Goal: Task Accomplishment & Management: Manage account settings

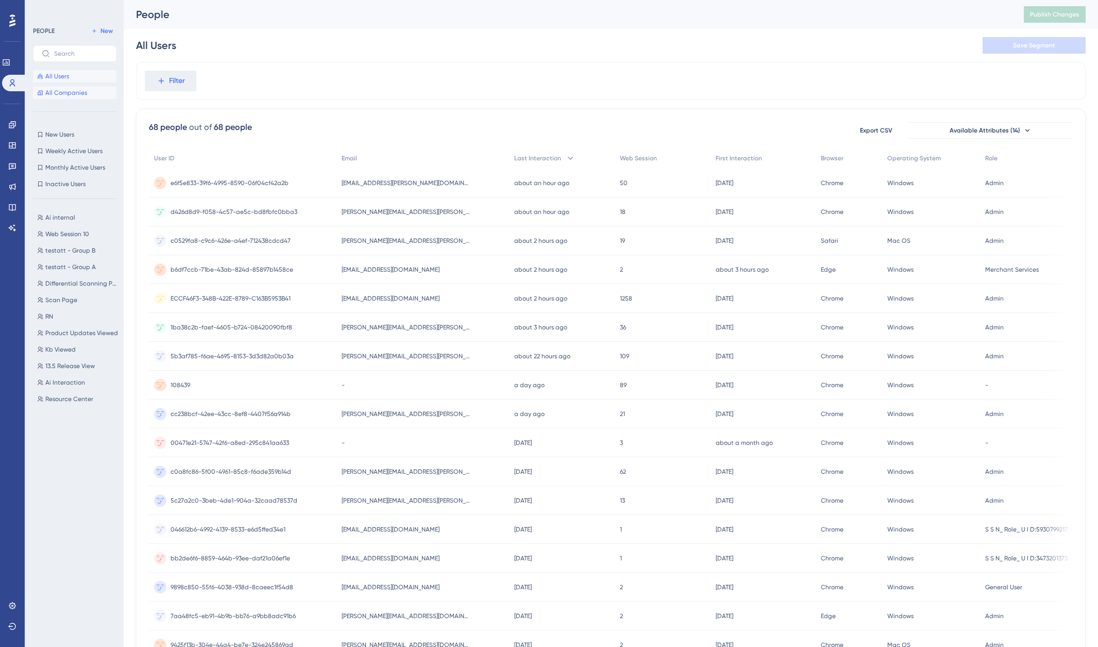
click at [57, 96] on span "All Companies" at bounding box center [66, 93] width 42 height 8
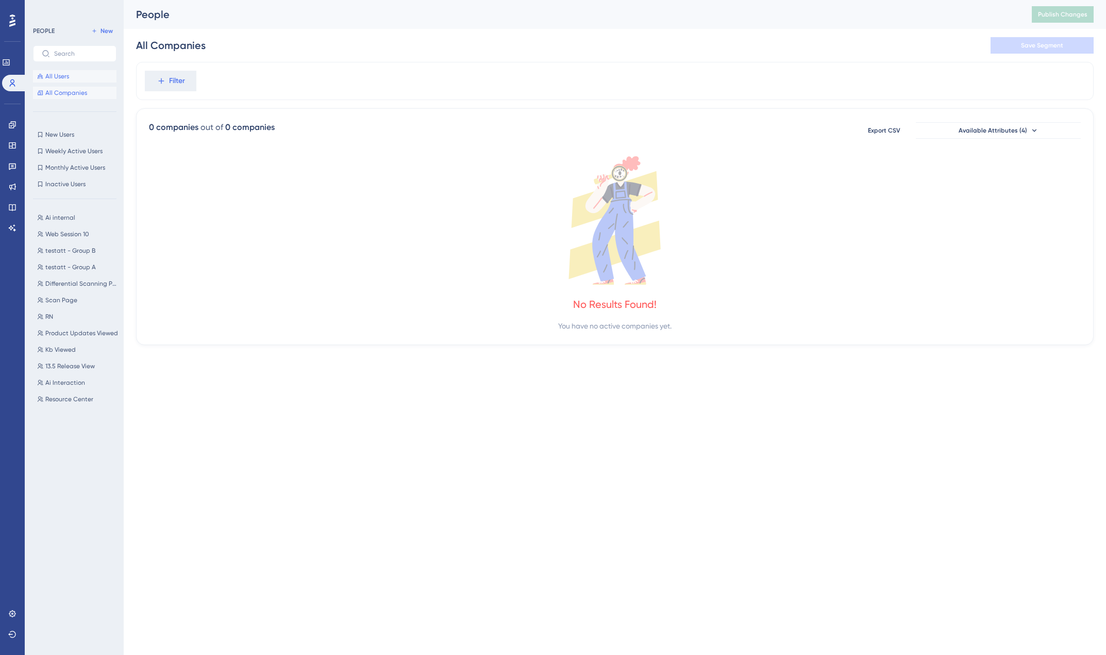
click at [59, 77] on span "All Users" at bounding box center [57, 76] width 24 height 8
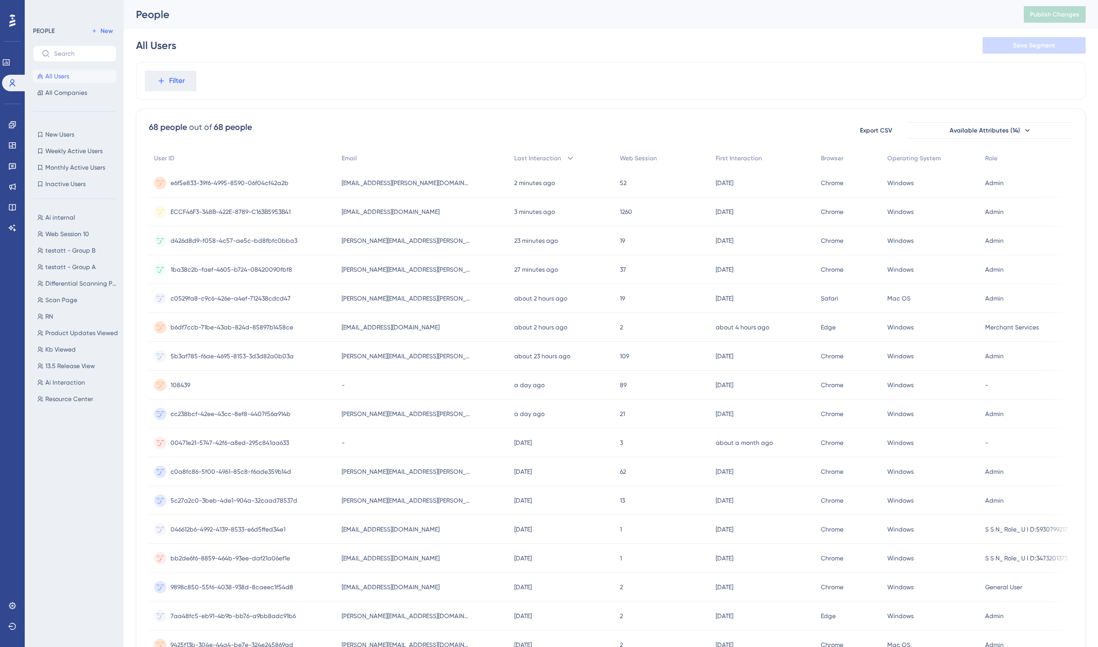
click at [392, 63] on div "Filter" at bounding box center [611, 81] width 950 height 38
click at [78, 152] on span "Weekly Active Users" at bounding box center [73, 151] width 57 height 8
click at [62, 74] on span "All Users" at bounding box center [57, 76] width 24 height 8
click at [60, 218] on span "Ai internal" at bounding box center [60, 217] width 30 height 8
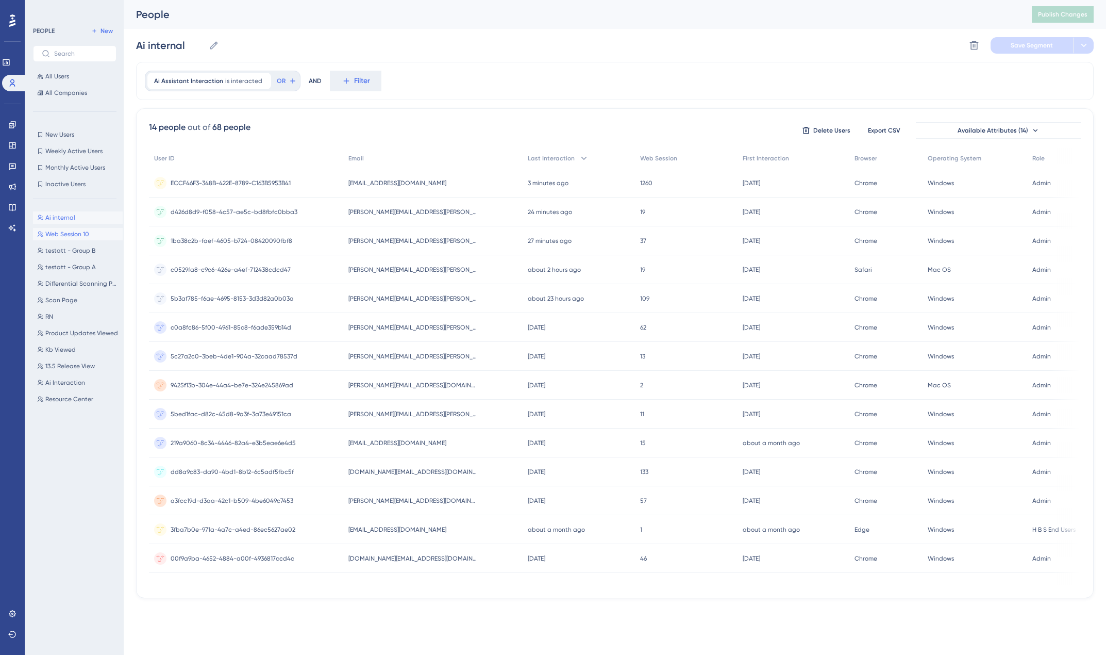
click at [66, 235] on span "Web Session 10" at bounding box center [67, 234] width 44 height 8
type input "Web Session 10"
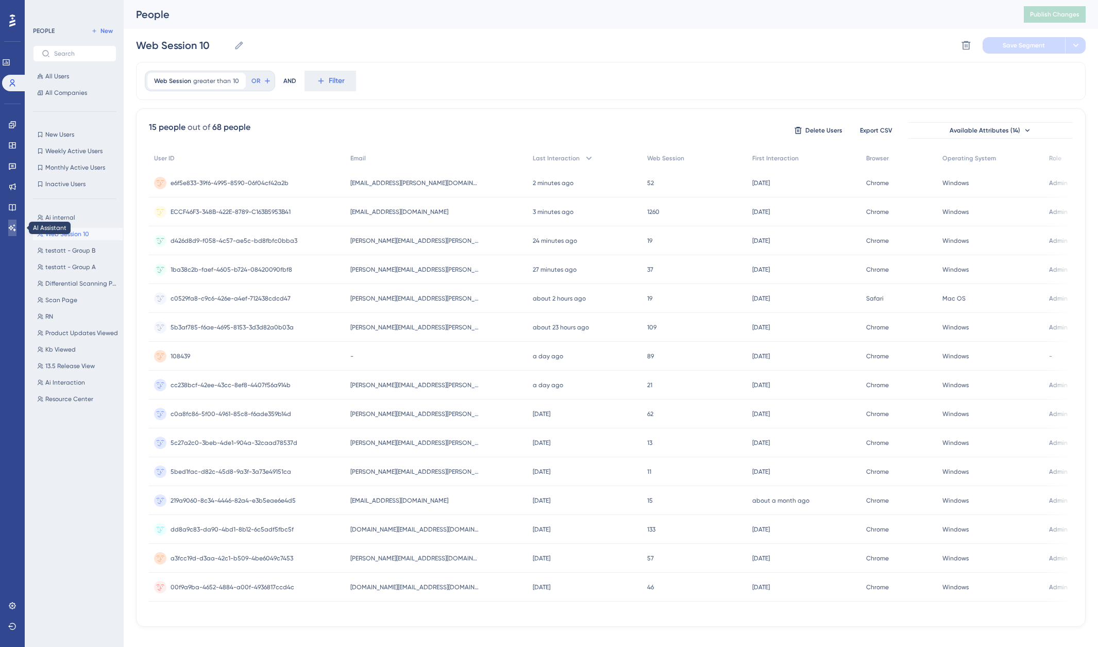
click at [9, 232] on link at bounding box center [12, 228] width 8 height 16
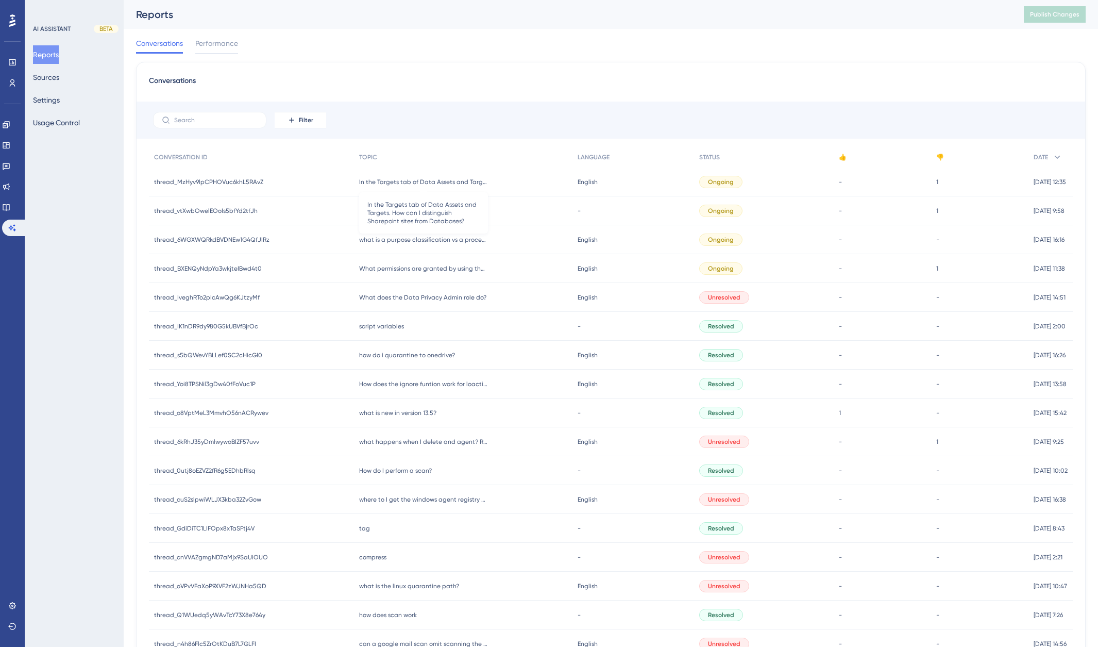
click at [449, 183] on span "In the Targets tab of Data Assets and Targets. How can I distinguish Sharepoint…" at bounding box center [423, 182] width 129 height 8
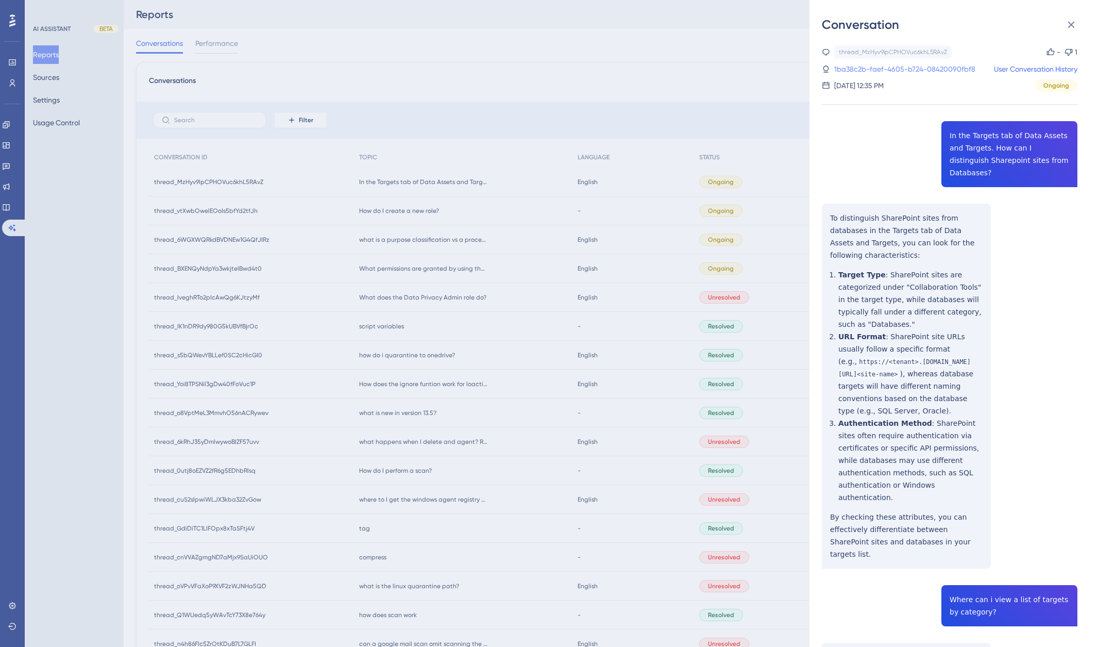
click at [930, 69] on link "1ba38c2b-faef-4605-b724-08420090fbf8" at bounding box center [905, 69] width 141 height 12
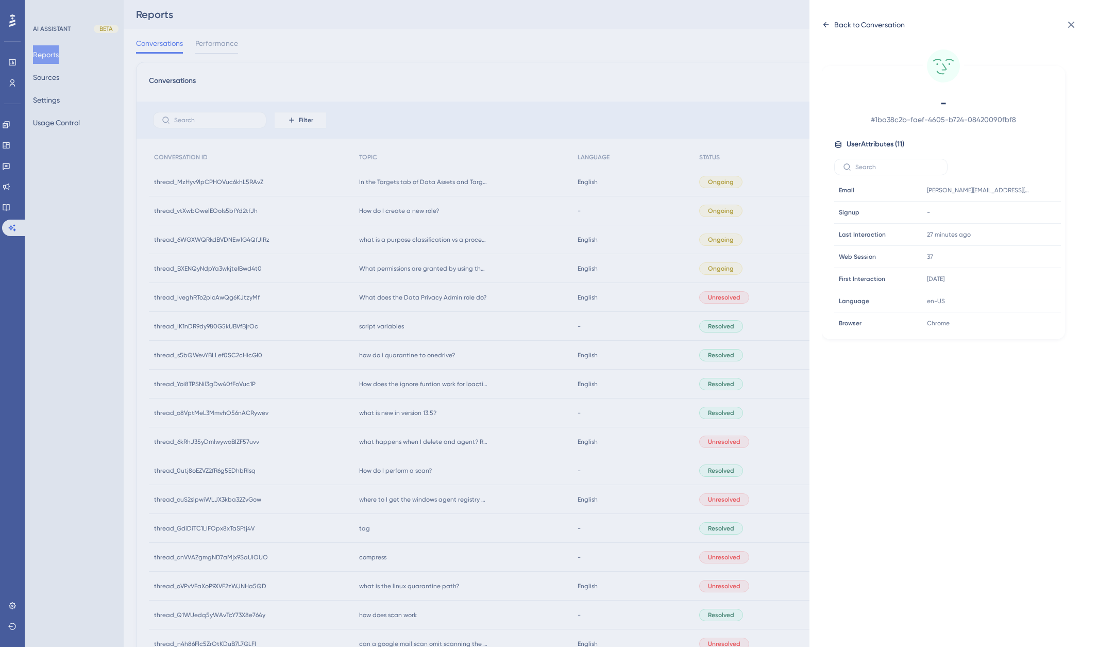
click at [853, 24] on div "Back to Conversation" at bounding box center [870, 25] width 71 height 12
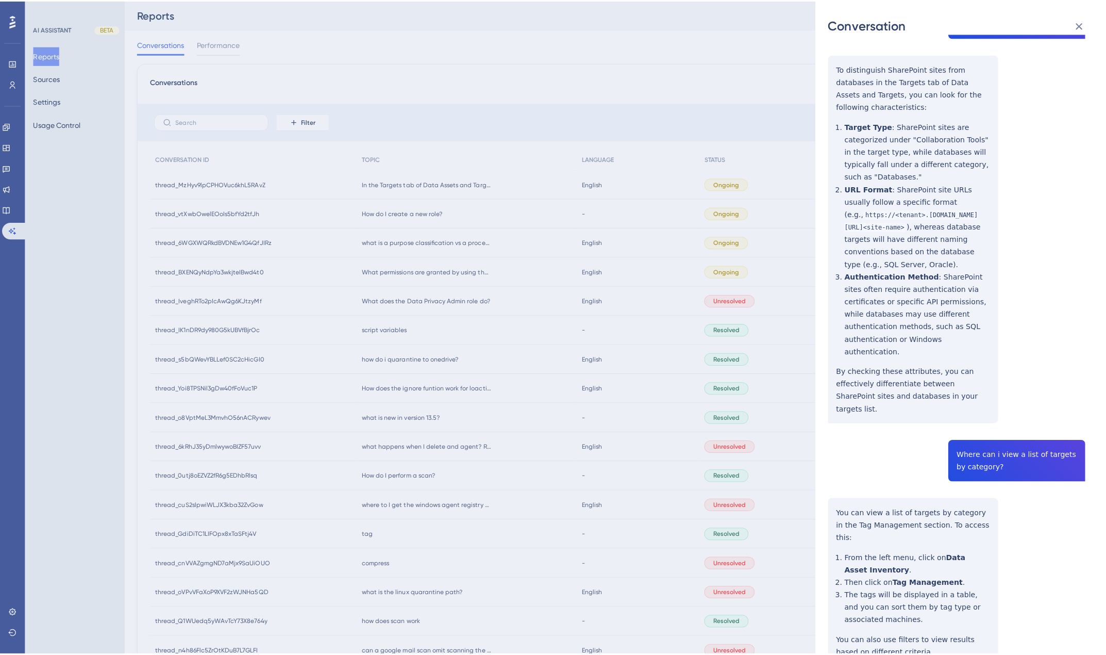
scroll to position [154, 0]
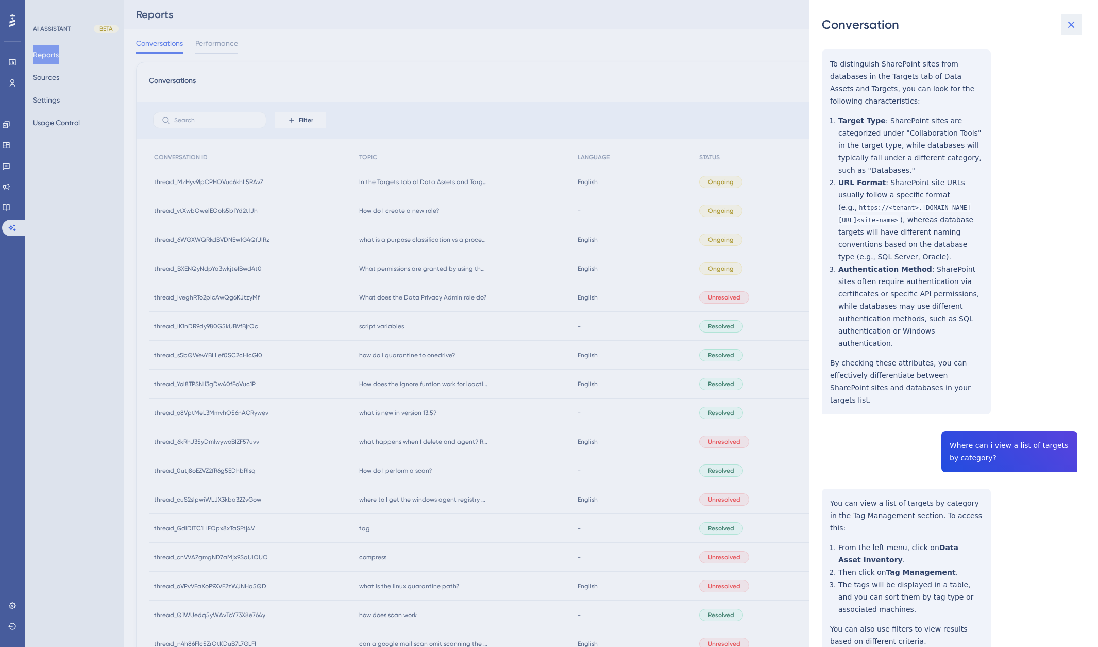
click at [1078, 26] on button at bounding box center [1071, 24] width 21 height 21
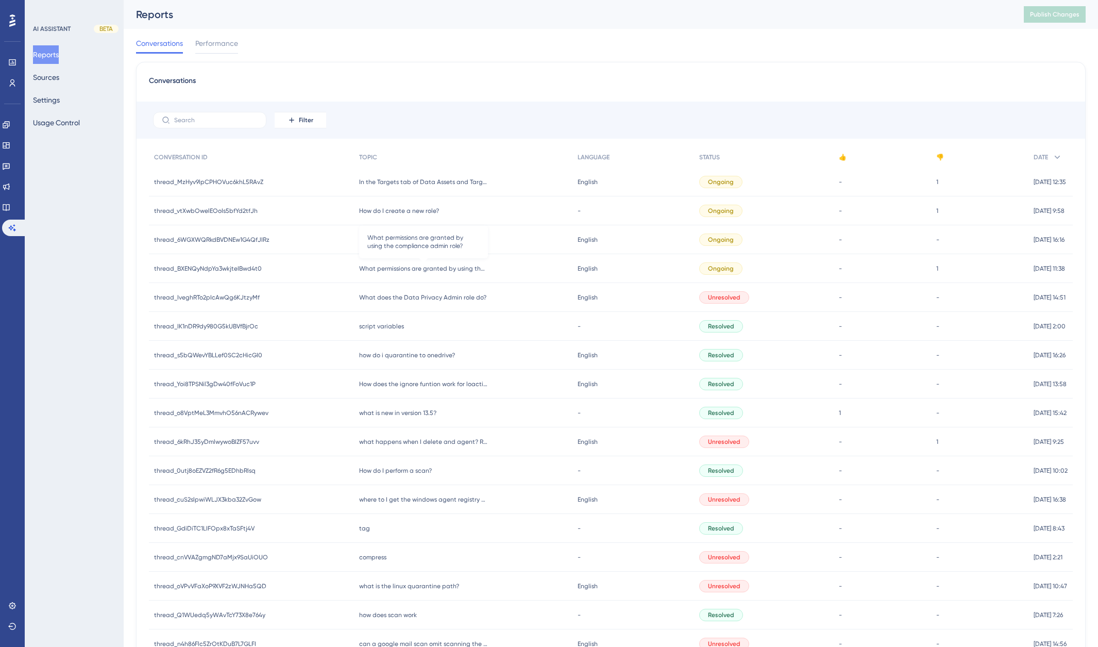
click at [400, 270] on span "What permissions are granted by using the compliance admin role?" at bounding box center [423, 268] width 129 height 8
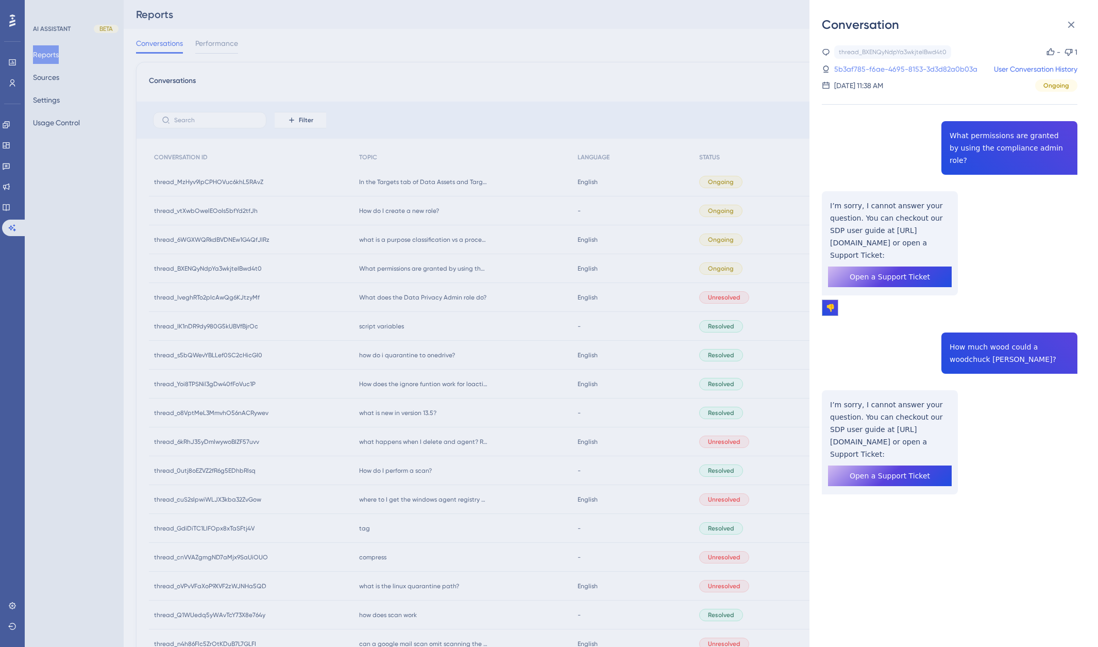
click at [951, 69] on link "5b3af785-f6ae-4695-8153-3d3d82a0b03a" at bounding box center [906, 69] width 143 height 12
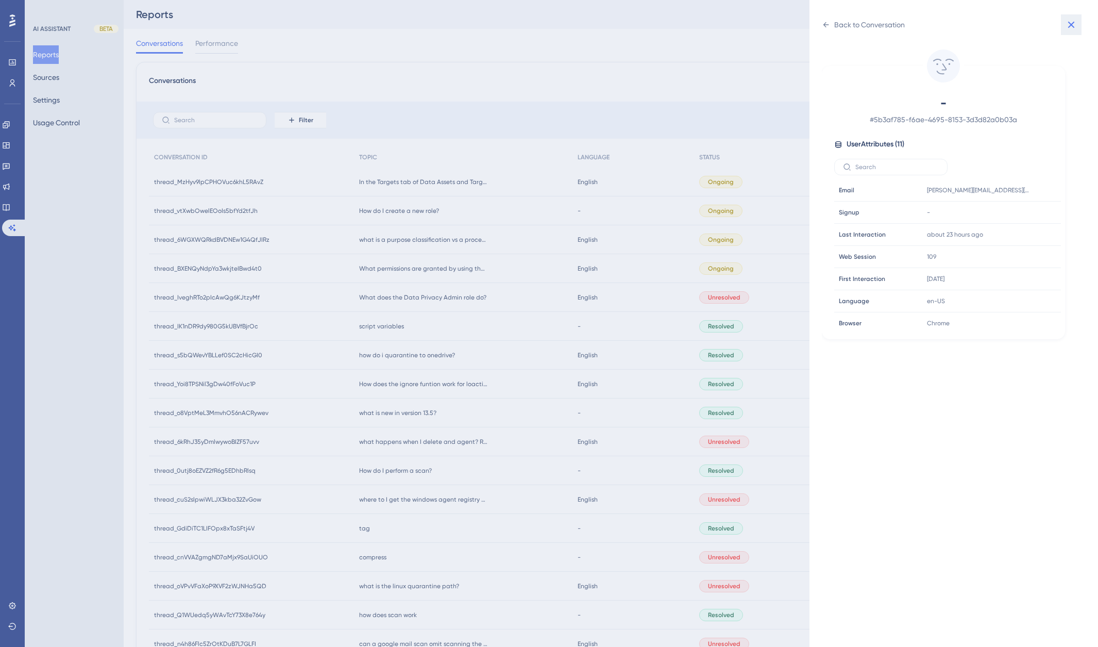
click at [1077, 25] on icon at bounding box center [1071, 25] width 12 height 12
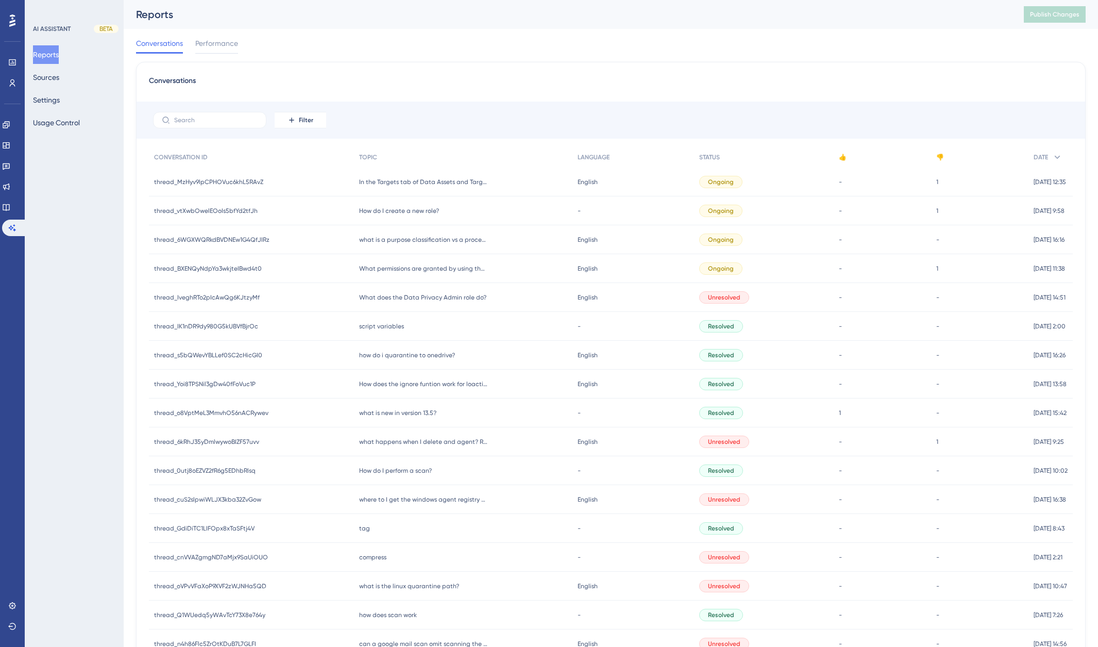
click at [788, 55] on div "Conversations Performance" at bounding box center [611, 45] width 950 height 33
click at [49, 99] on button "Settings" at bounding box center [46, 100] width 27 height 19
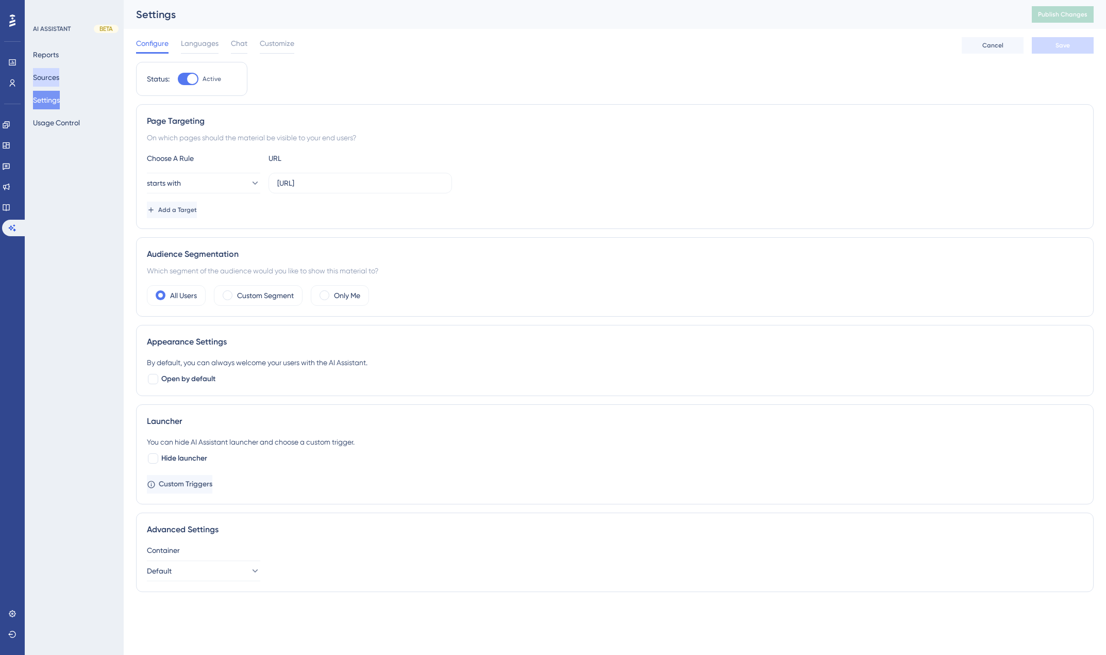
click at [54, 74] on button "Sources" at bounding box center [46, 77] width 26 height 19
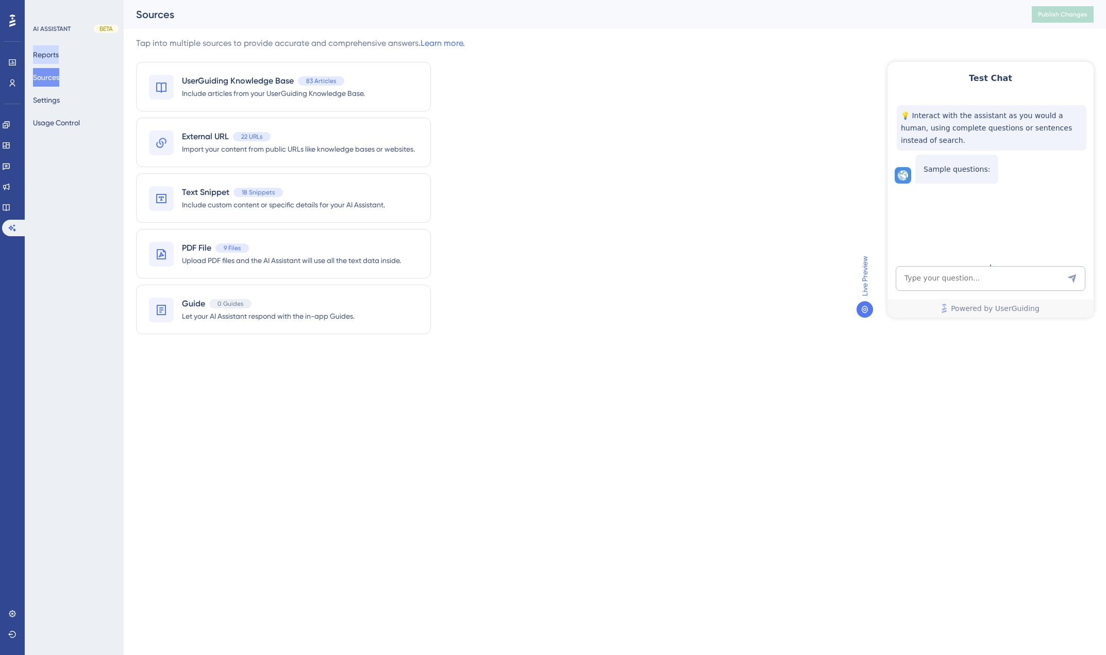
click at [57, 58] on button "Reports" at bounding box center [46, 54] width 26 height 19
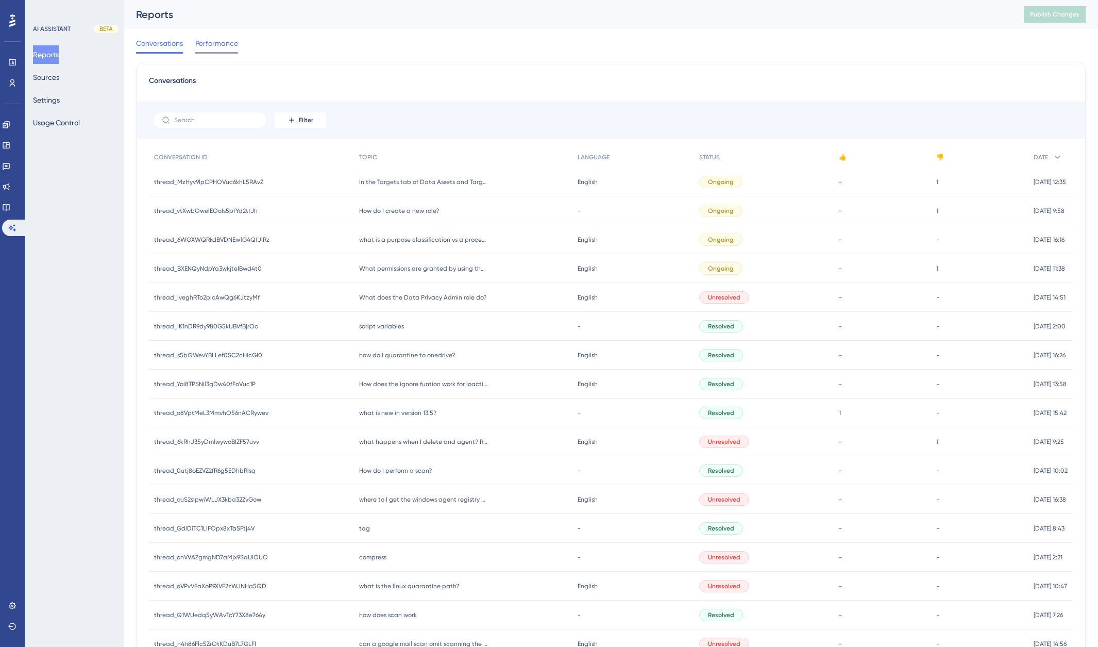
click at [218, 45] on span "Performance" at bounding box center [216, 43] width 43 height 12
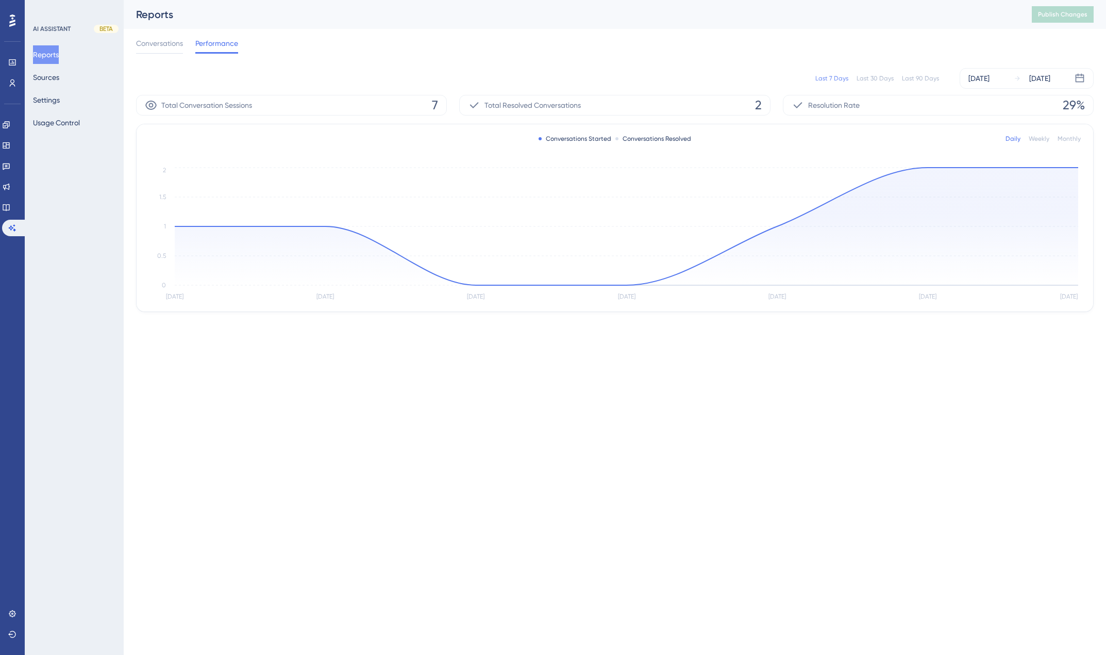
click at [929, 79] on div "Last 90 Days" at bounding box center [920, 78] width 37 height 8
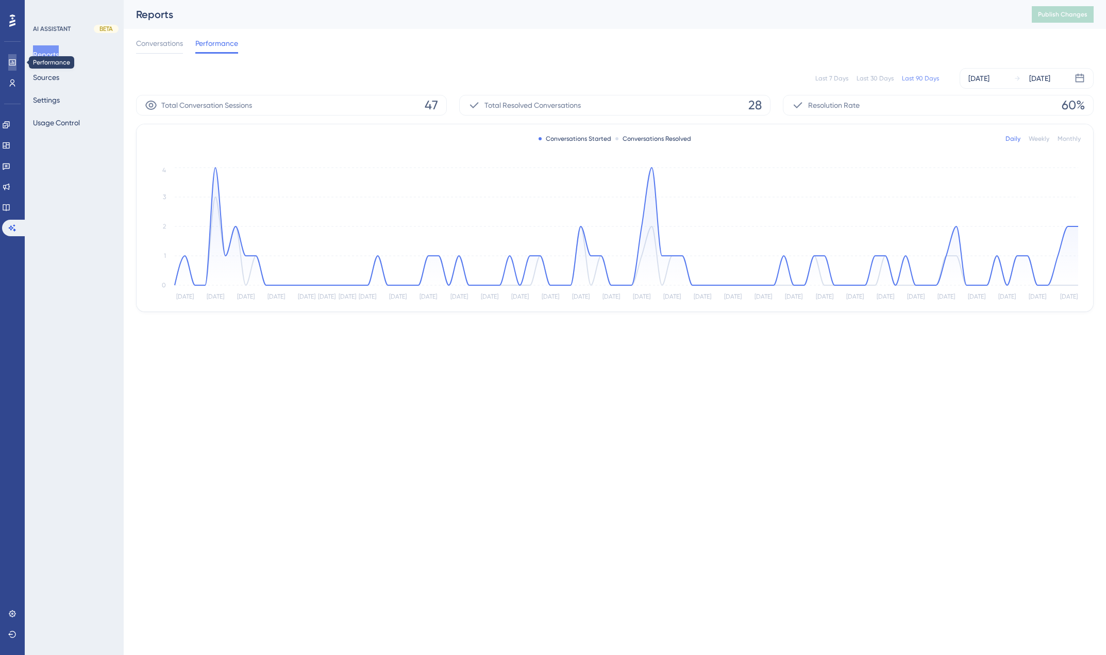
click at [14, 65] on icon at bounding box center [12, 62] width 7 height 6
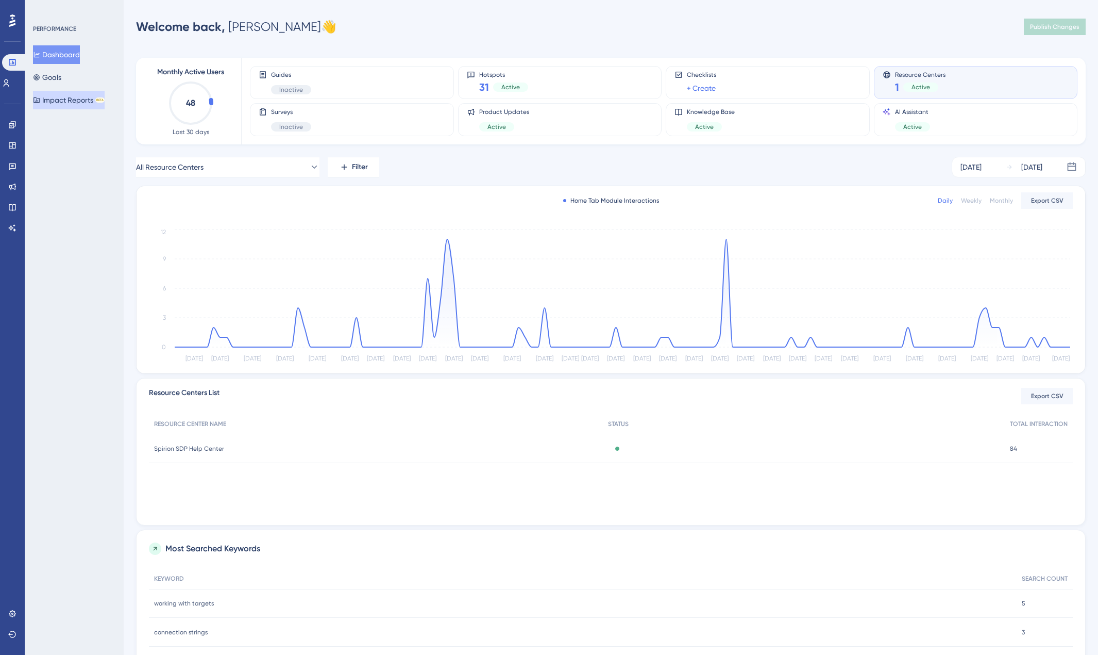
click at [62, 102] on button "Impact Reports BETA" at bounding box center [69, 100] width 72 height 19
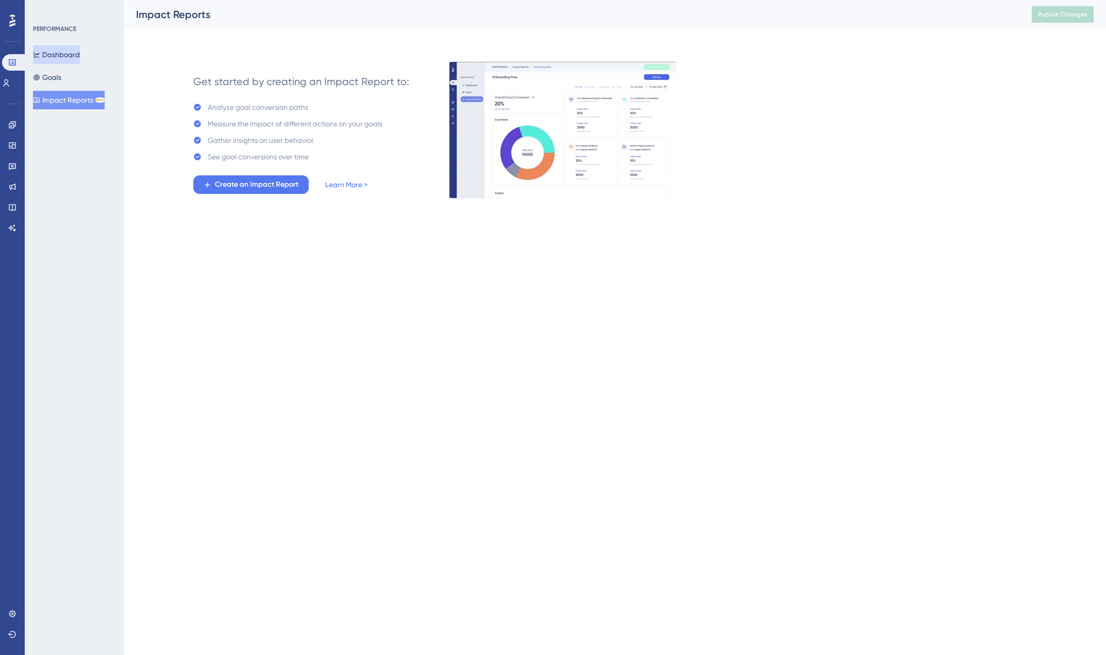
click at [68, 56] on button "Dashboard" at bounding box center [56, 54] width 47 height 19
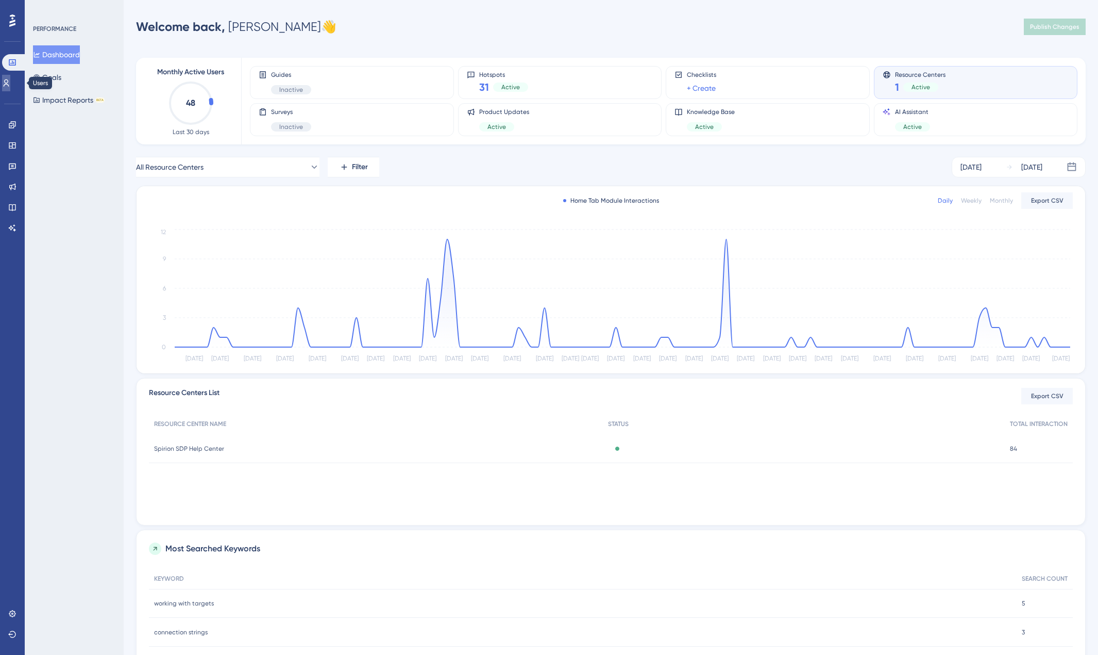
click at [9, 79] on icon at bounding box center [7, 82] width 6 height 7
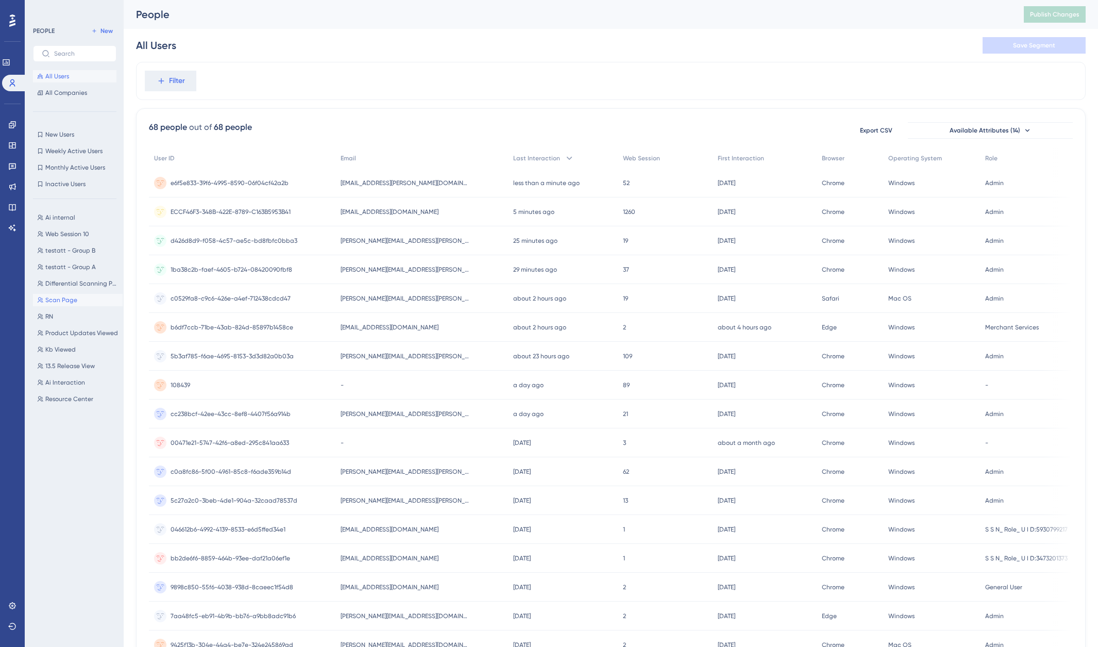
click at [70, 301] on span "Scan Page" at bounding box center [61, 300] width 32 height 8
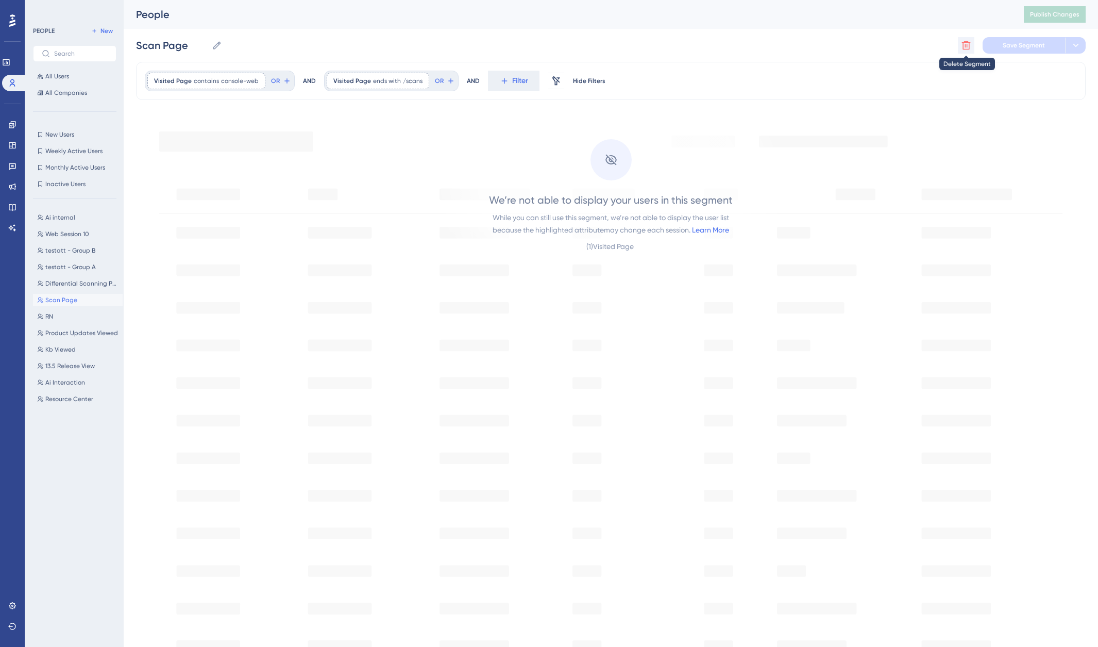
click at [968, 49] on icon at bounding box center [966, 45] width 9 height 9
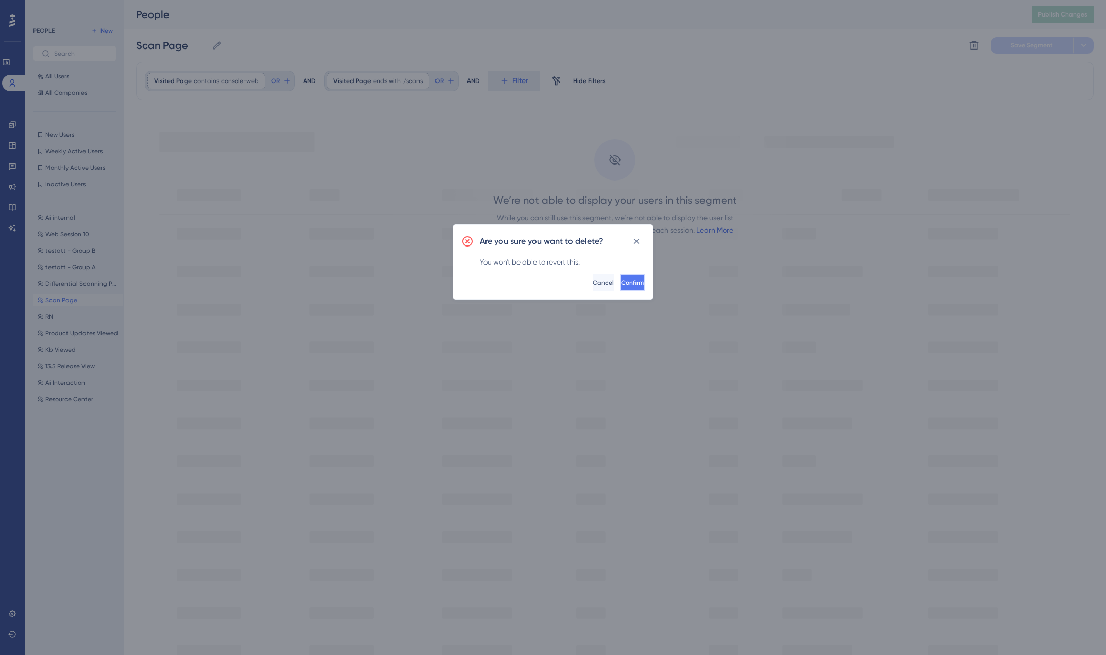
click at [621, 284] on span "Confirm" at bounding box center [632, 282] width 23 height 8
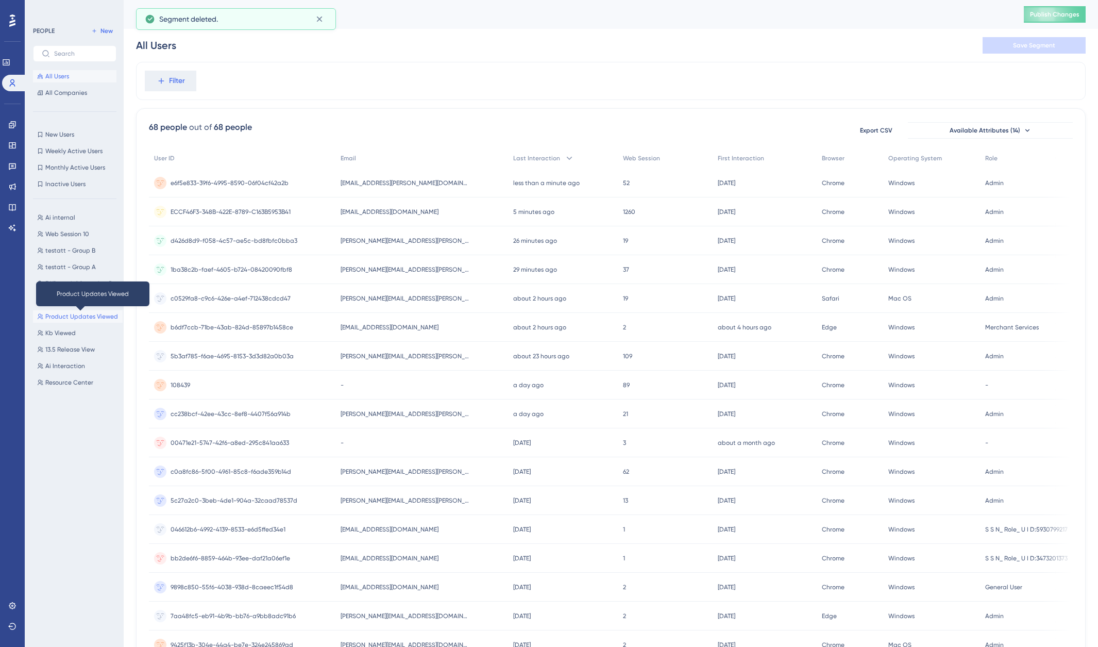
click at [89, 318] on span "Product Updates Viewed" at bounding box center [81, 316] width 73 height 8
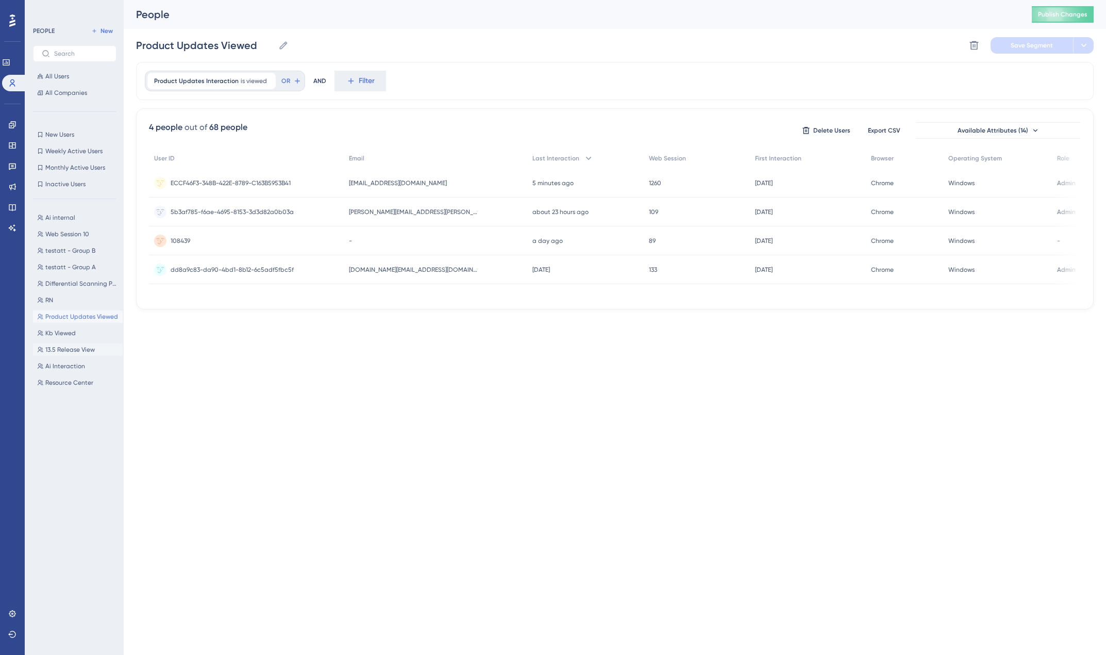
click at [61, 347] on span "13.5 Release View" at bounding box center [69, 349] width 49 height 8
click at [66, 215] on span "Ai internal" at bounding box center [60, 217] width 30 height 8
type input "Ai internal"
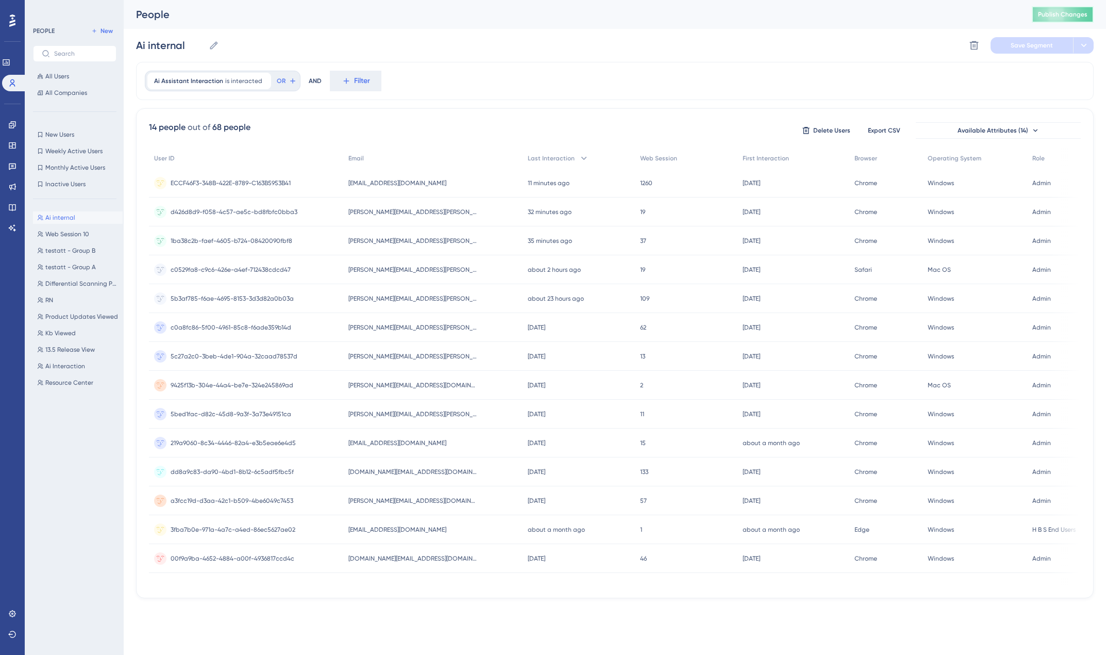
click at [1071, 18] on span "Publish Changes" at bounding box center [1062, 14] width 49 height 8
click at [12, 615] on icon at bounding box center [12, 613] width 8 height 8
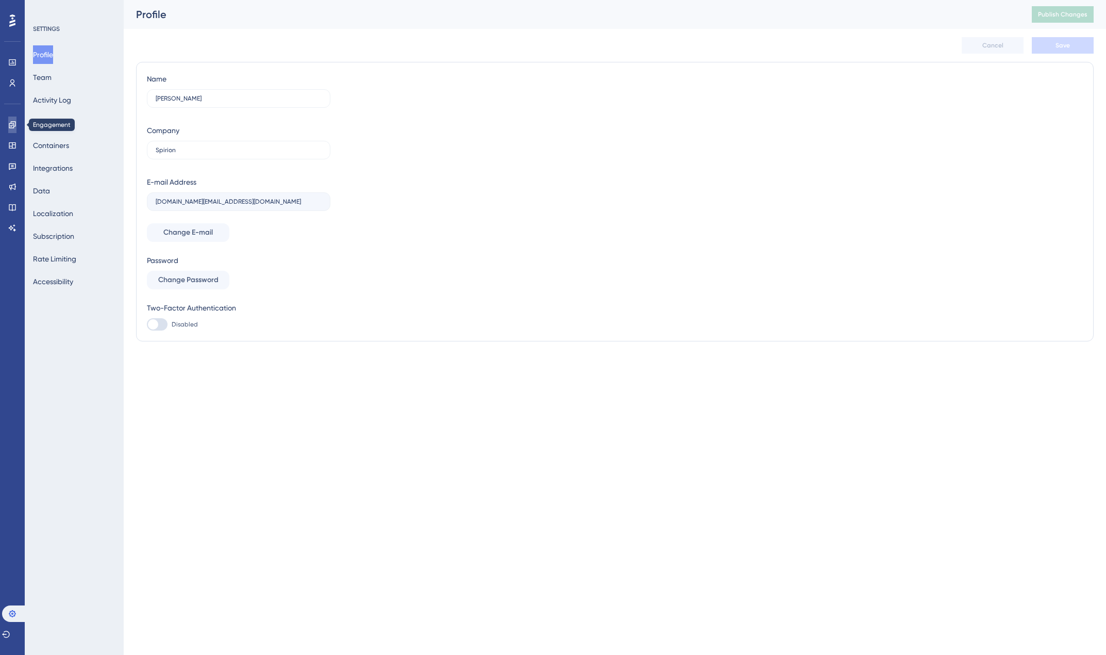
click at [12, 127] on icon at bounding box center [12, 125] width 8 height 8
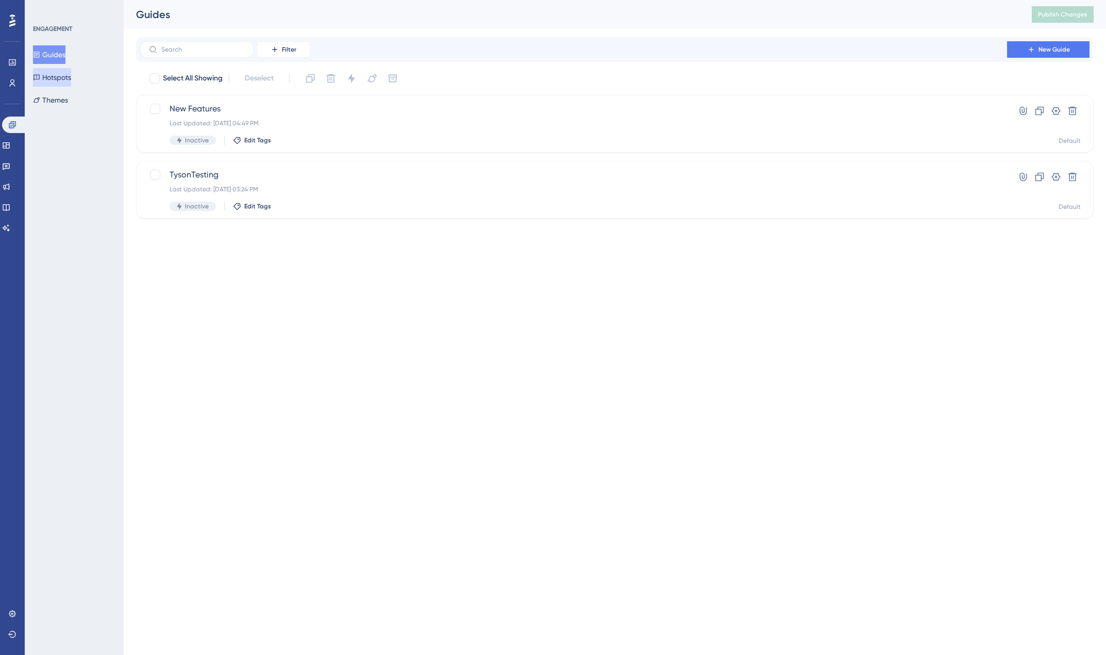
click at [66, 75] on button "Hotspots" at bounding box center [52, 77] width 38 height 19
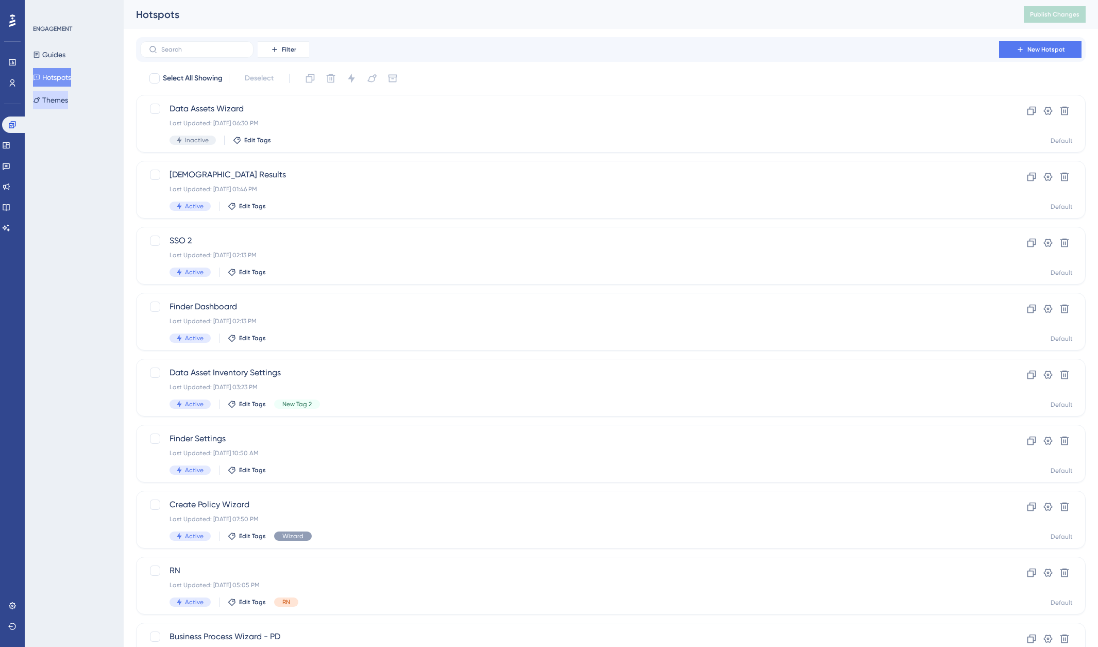
click at [65, 97] on button "Themes" at bounding box center [50, 100] width 35 height 19
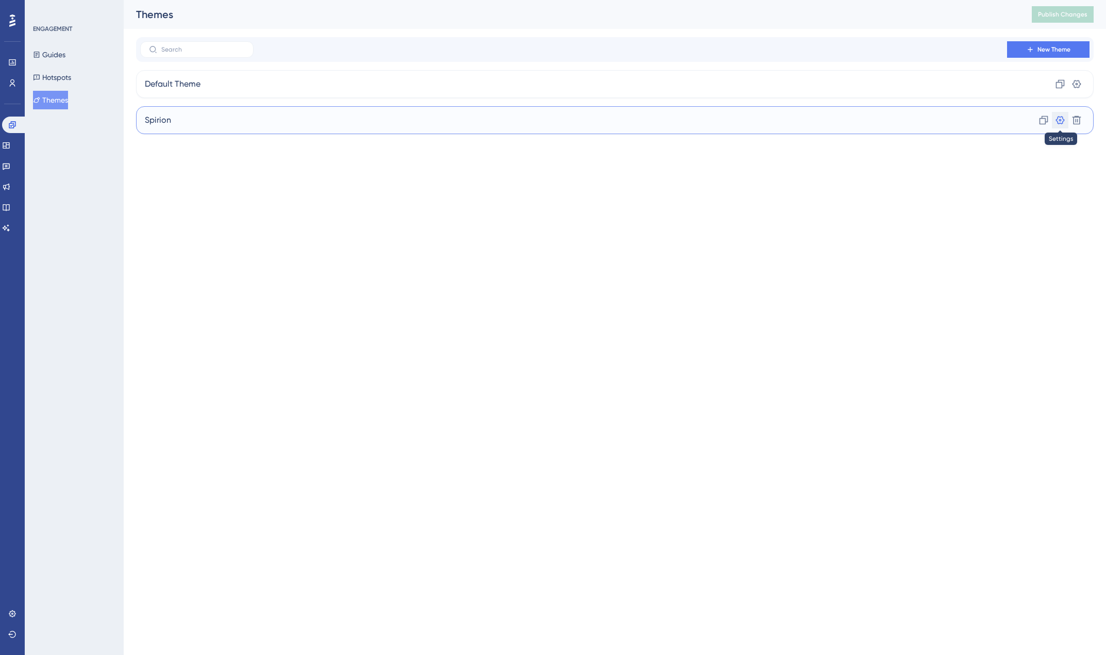
click at [1062, 122] on icon at bounding box center [1060, 120] width 10 height 10
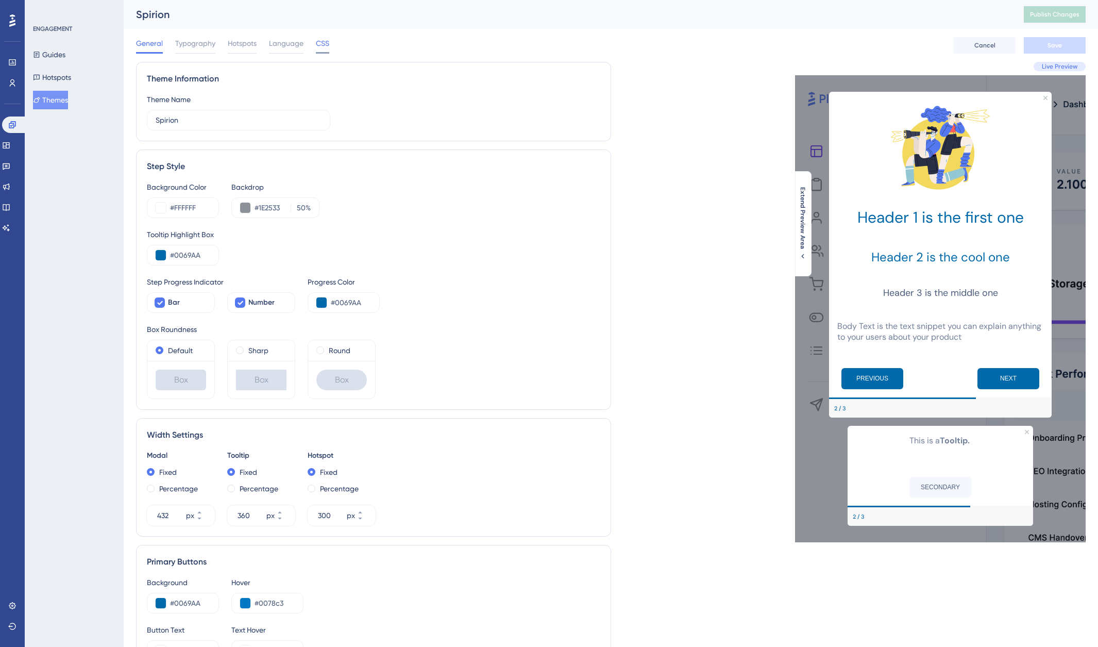
click at [325, 44] on span "CSS" at bounding box center [322, 43] width 13 height 12
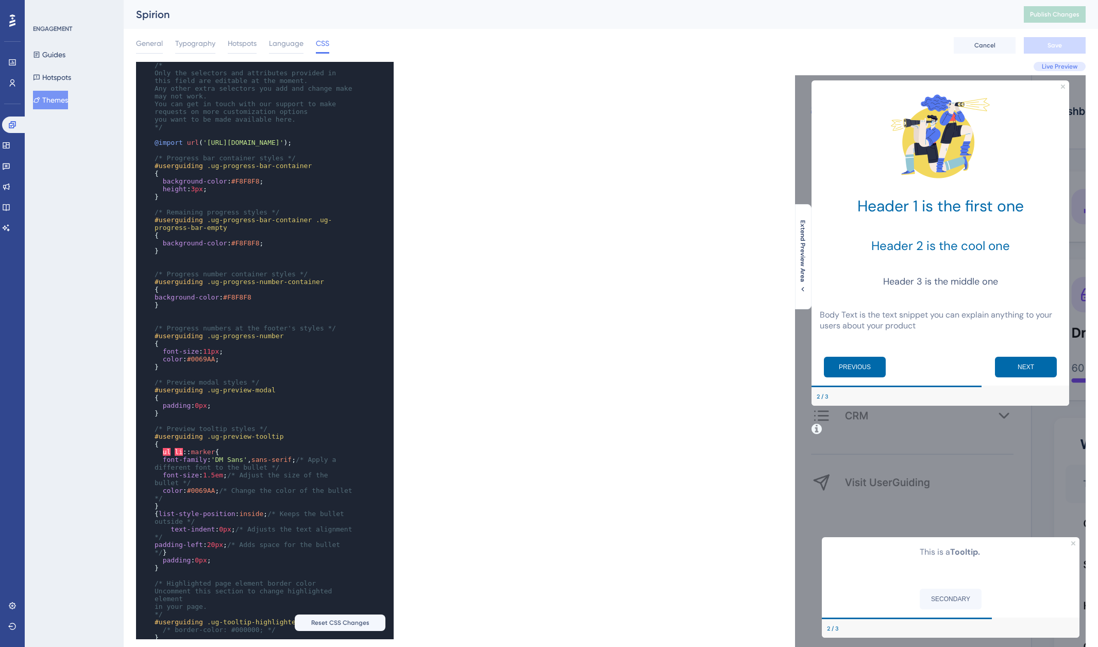
scroll to position [15, 0]
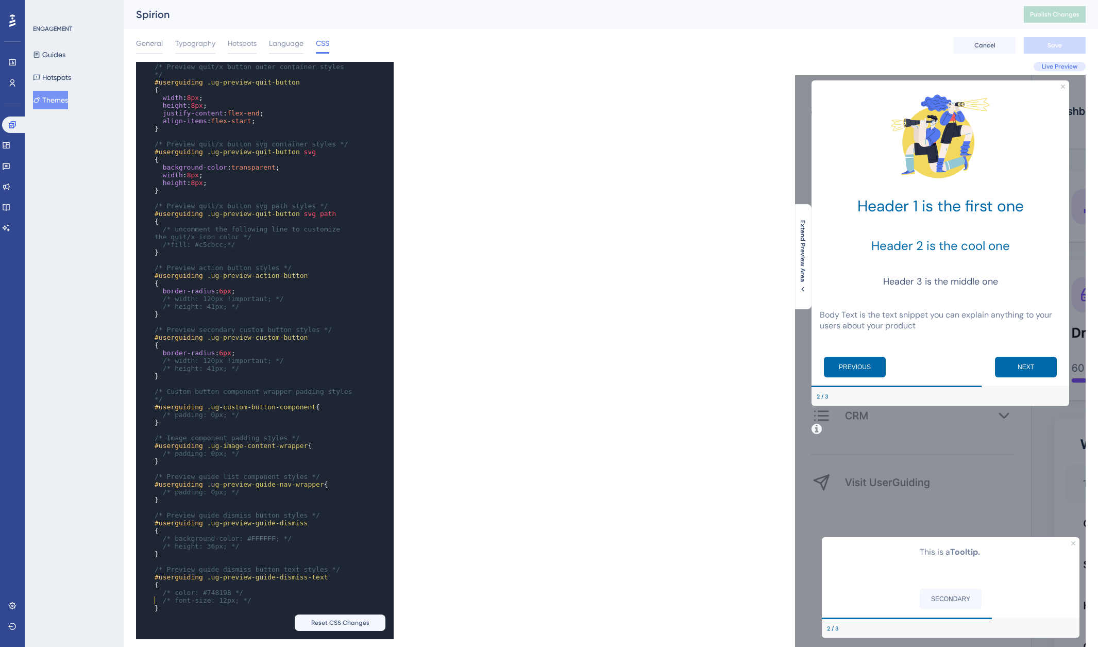
type textarea "​"
drag, startPoint x: 334, startPoint y: 357, endPoint x: 273, endPoint y: 356, distance: 61.4
click at [273, 364] on pre "/* height: 41px; */" at bounding box center [255, 368] width 205 height 8
click at [319, 380] on pre "​" at bounding box center [255, 384] width 205 height 8
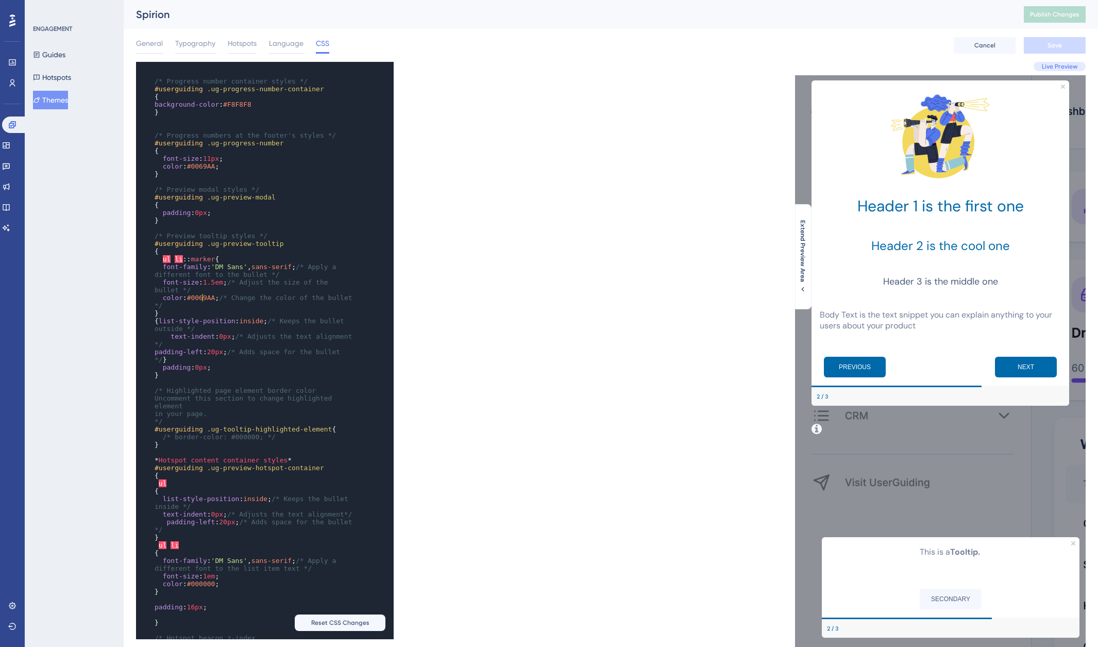
click at [201, 299] on span "#0069AA" at bounding box center [201, 298] width 28 height 8
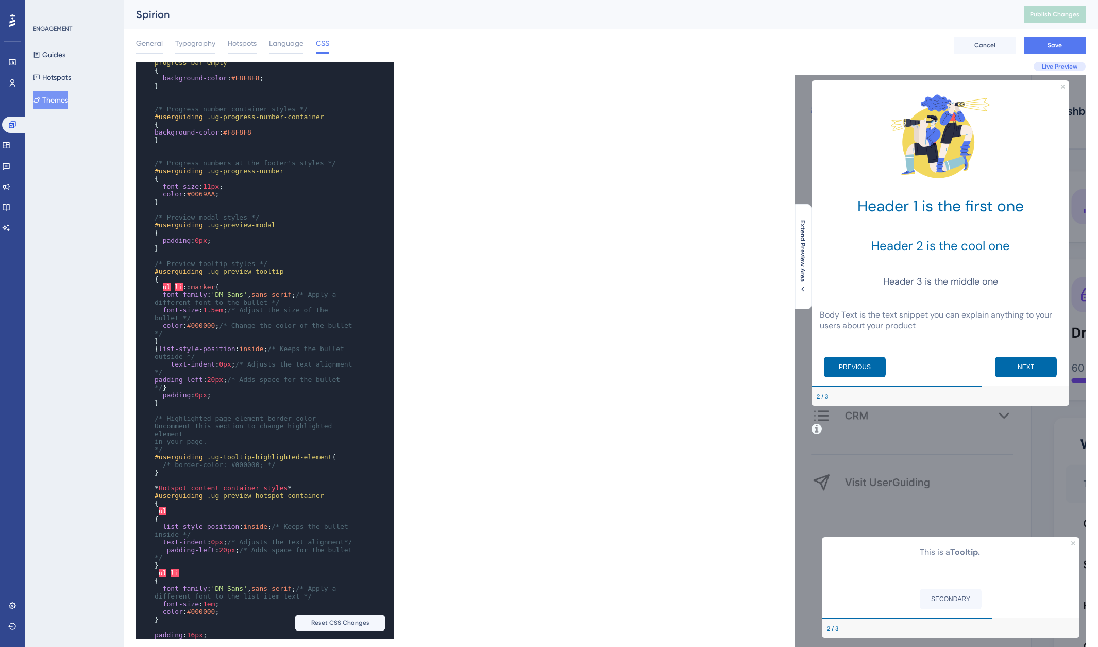
scroll to position [215, 0]
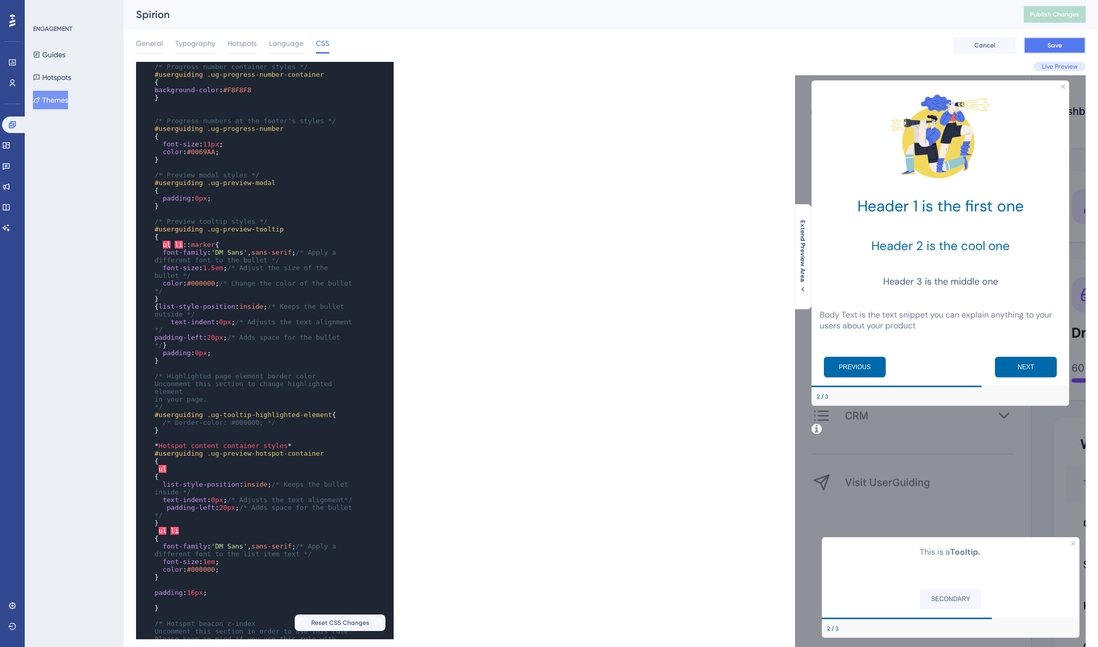
click at [1065, 44] on button "Save" at bounding box center [1055, 45] width 62 height 16
click at [1064, 15] on span "Publish Changes" at bounding box center [1054, 14] width 49 height 8
click at [842, 319] on p "Body Text is the text snippet you can explain anything to your users about your…" at bounding box center [940, 320] width 241 height 22
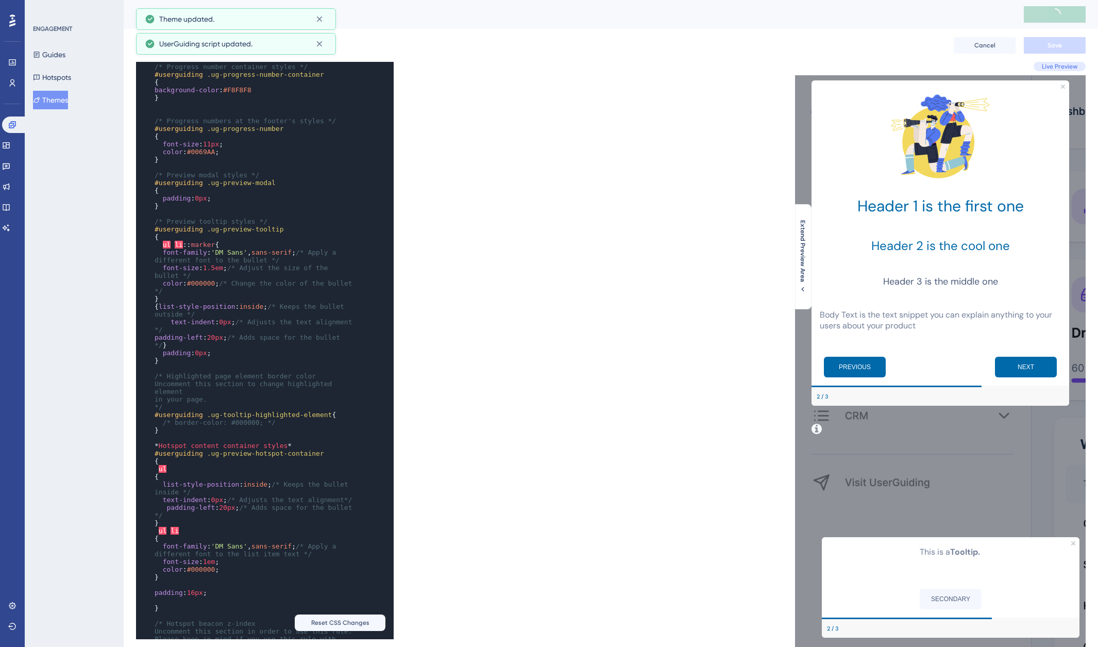
click at [863, 317] on p "Body Text is the text snippet you can explain anything to your users about your…" at bounding box center [940, 320] width 241 height 22
click at [921, 320] on p "Body Text is the text snippet you can explain anything to your users about your…" at bounding box center [940, 320] width 241 height 22
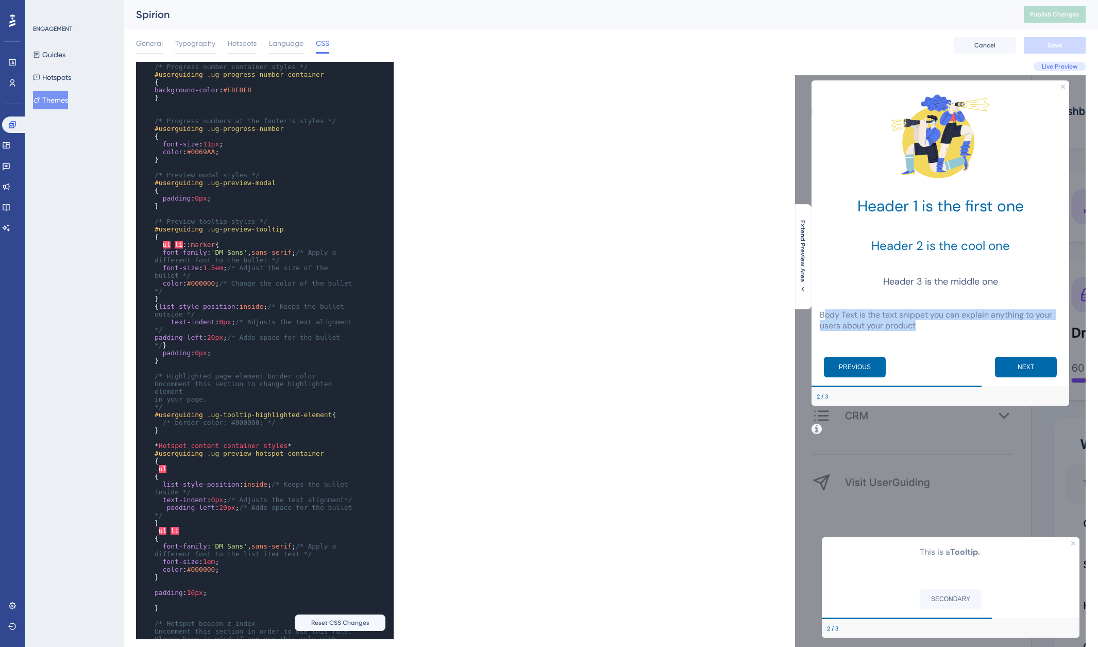
drag, startPoint x: 929, startPoint y: 325, endPoint x: 823, endPoint y: 309, distance: 107.3
click at [824, 309] on p "Body Text is the text snippet you can explain anything to your users about your…" at bounding box center [940, 320] width 241 height 22
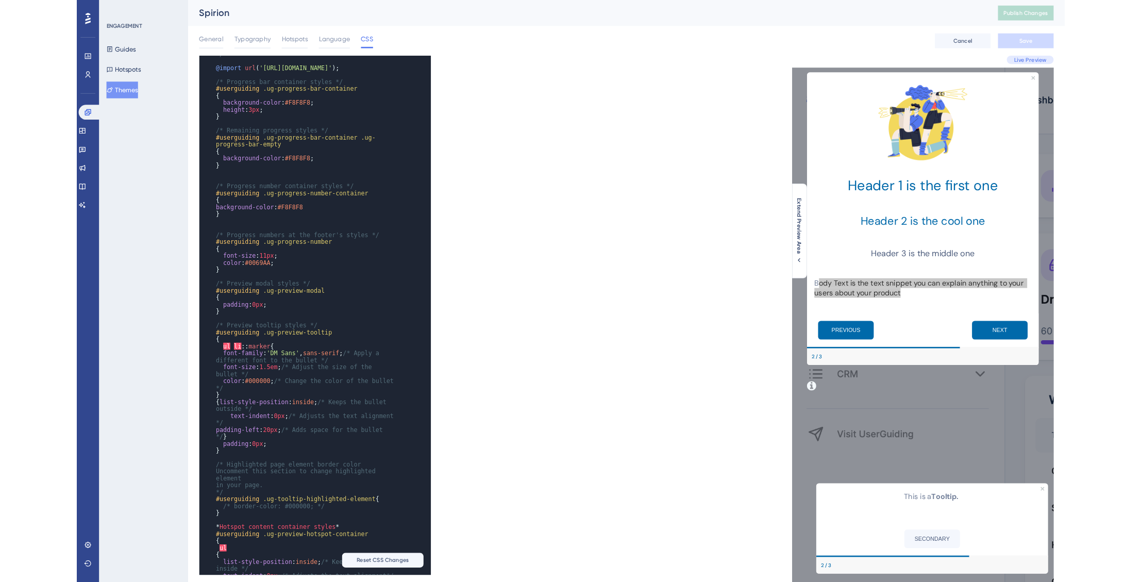
scroll to position [87, 0]
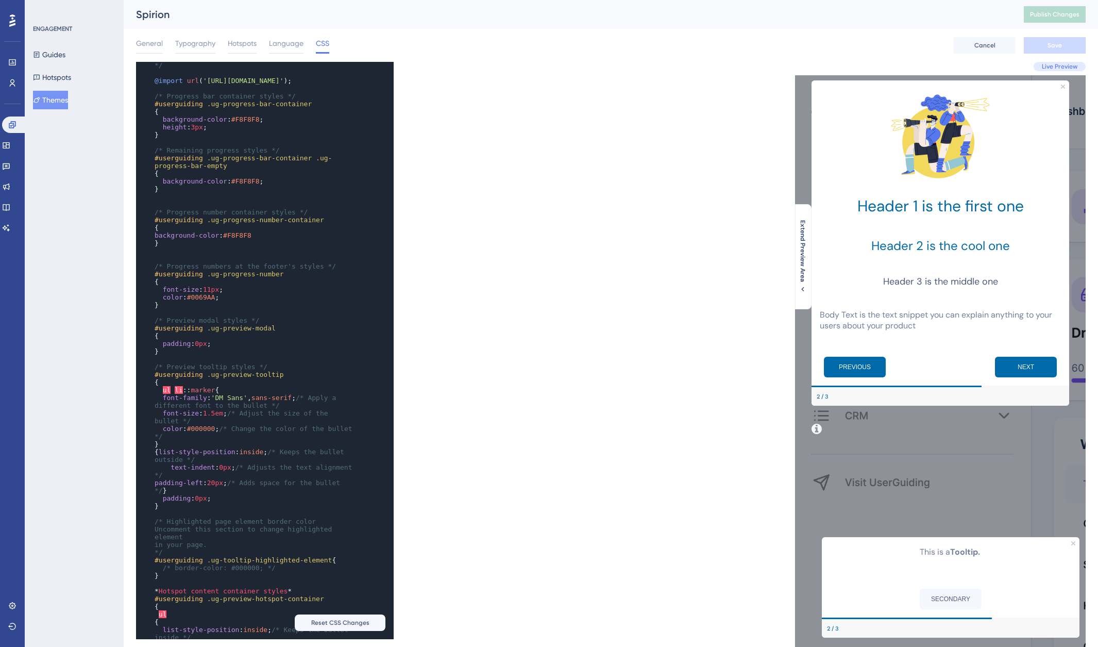
click at [275, 185] on pre "background-color : #F8F8F8 ;" at bounding box center [255, 181] width 205 height 8
click at [276, 185] on pre "background-color : #F8F8F8 ;" at bounding box center [255, 181] width 205 height 8
type textarea "/* Only the selectors and attributes provided in this field are editable at the…"
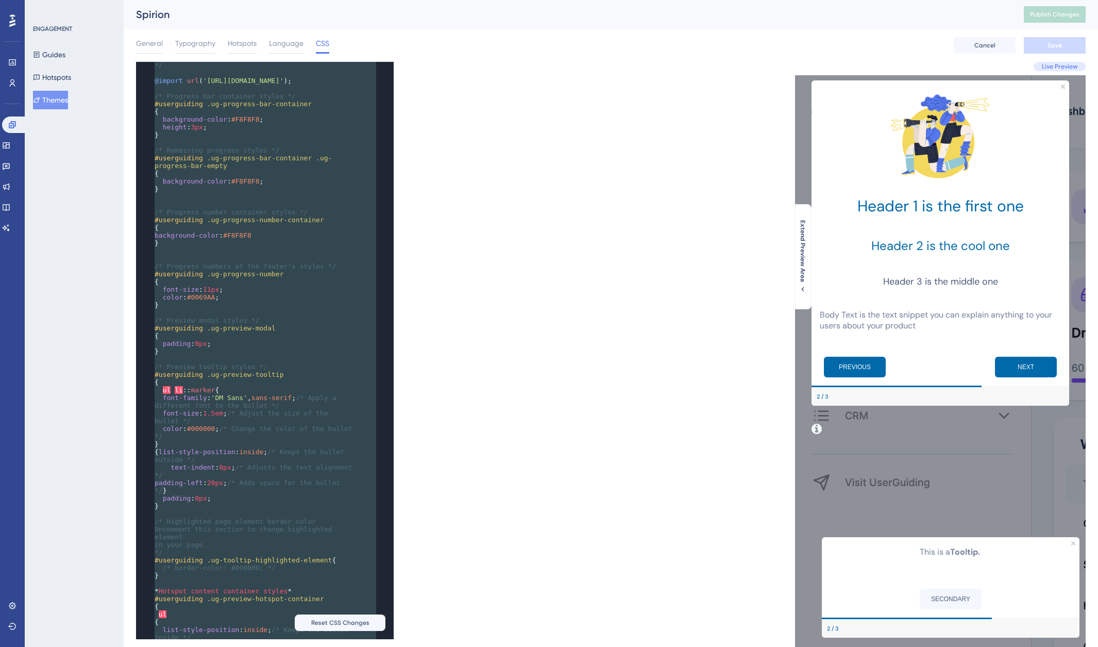
click at [328, 409] on pre "font-family : 'DM Sans' , sans-serif ; /* Apply a different font to the bullet …" at bounding box center [255, 401] width 205 height 15
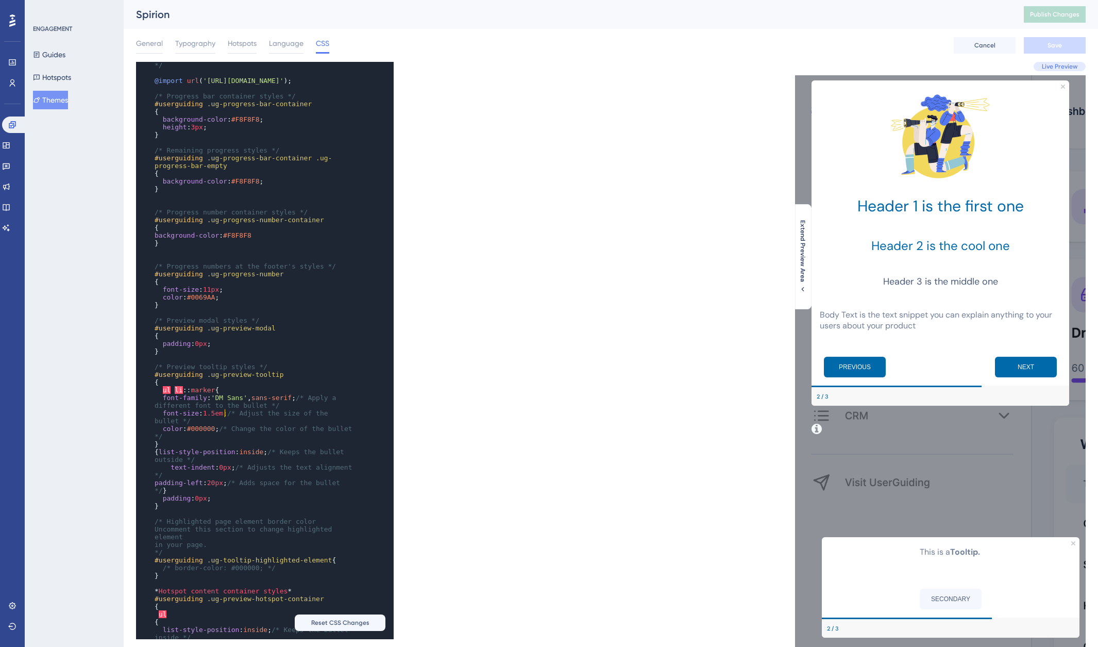
type textarea "h"
click at [227, 409] on span "/* Apply a different font to the bullet */" at bounding box center [248, 401] width 186 height 15
click at [281, 409] on pre "font-family : 'DM Sans' , sans-serif ; /* Apply a different font to the bullet …" at bounding box center [255, 401] width 205 height 15
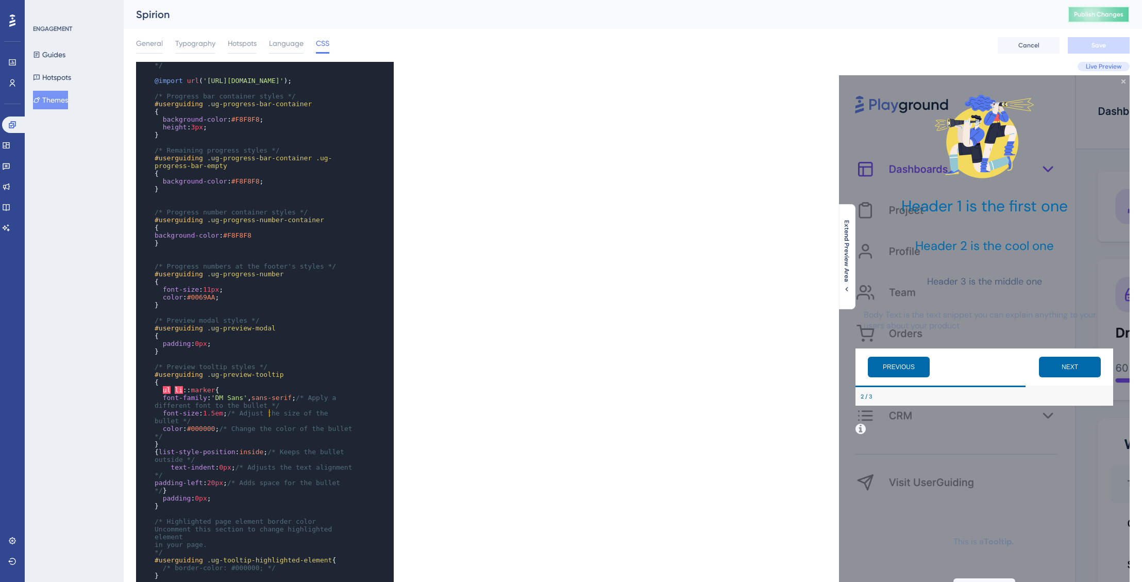
click at [1098, 12] on span "Publish Changes" at bounding box center [1098, 14] width 49 height 8
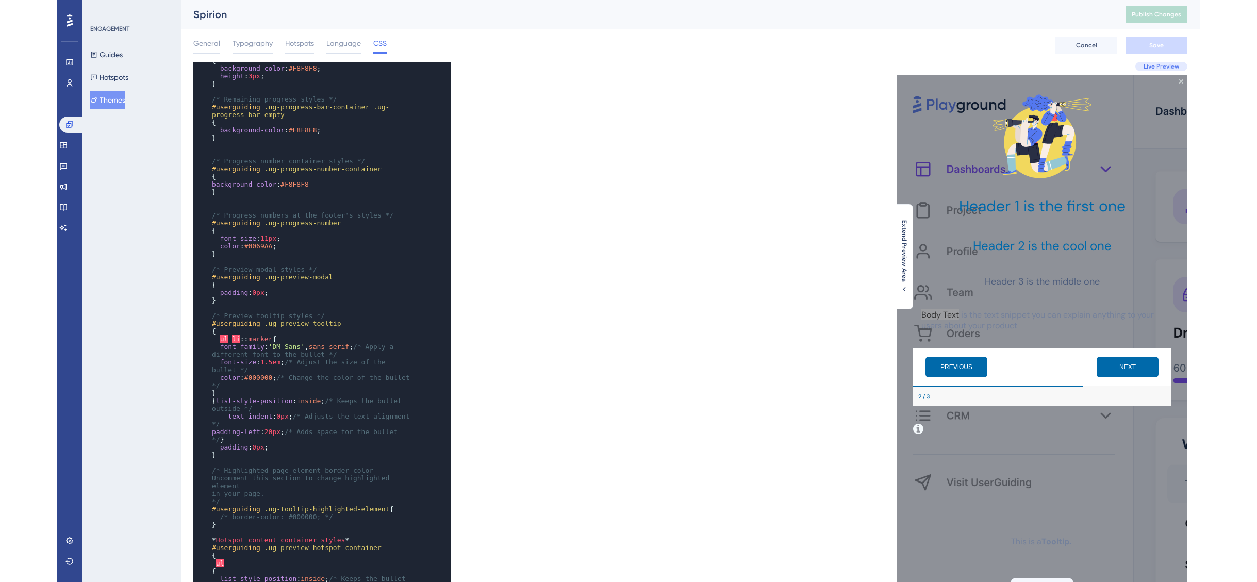
scroll to position [154, 0]
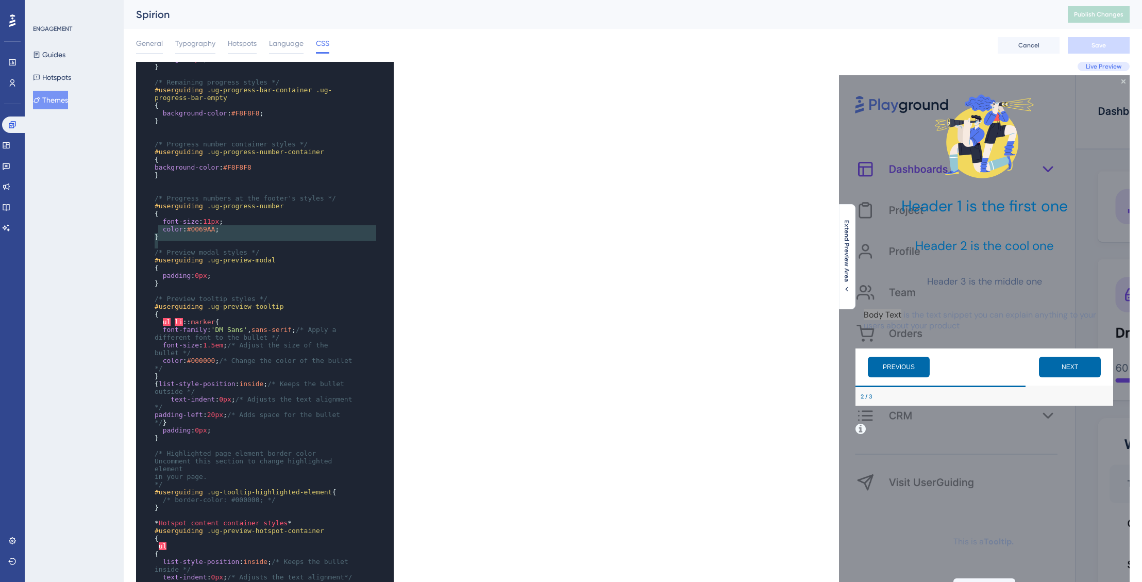
type textarea "{ font-size: 11px; color: #0069AA; }"
drag, startPoint x: 172, startPoint y: 246, endPoint x: 153, endPoint y: 224, distance: 29.6
click at [153, 224] on div "​ /* Only the selectors and attributes provided in this field are editable at t…" at bounding box center [255, 364] width 205 height 881
click at [160, 241] on pre "}" at bounding box center [255, 237] width 205 height 8
click at [161, 248] on pre "​" at bounding box center [255, 245] width 205 height 8
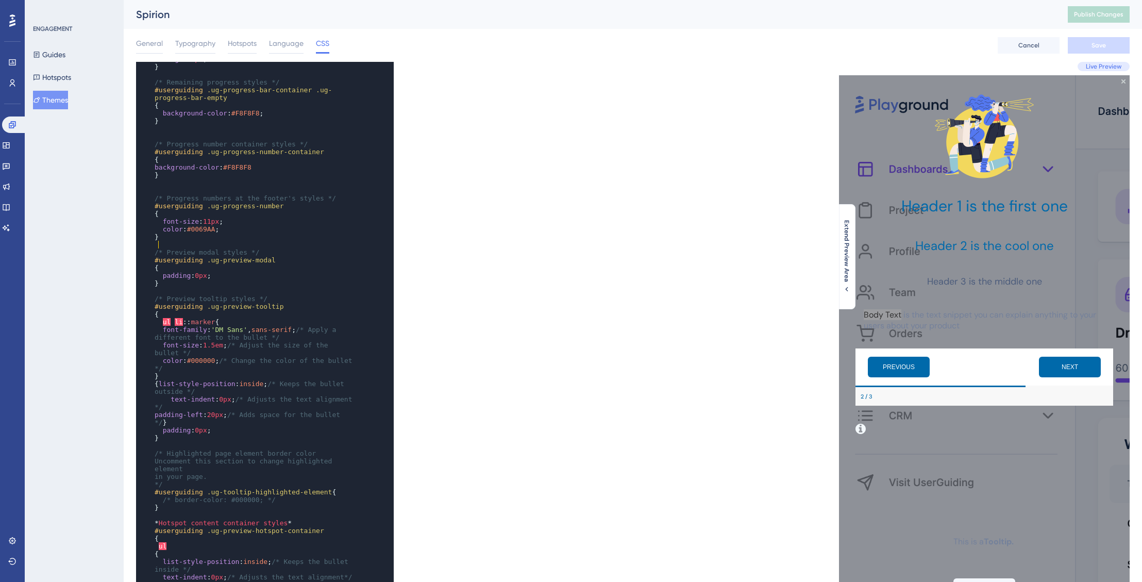
click at [160, 241] on pre "}" at bounding box center [255, 237] width 205 height 8
type textarea "{ font-size: 11px; color: #0069AA; }"
drag, startPoint x: 162, startPoint y: 246, endPoint x: 142, endPoint y: 223, distance: 30.3
click at [142, 223] on div "x ​ /* Only the selectors and attributes provided in this field are editable at…" at bounding box center [250, 364] width 229 height 914
click at [154, 218] on pre "{" at bounding box center [255, 214] width 205 height 8
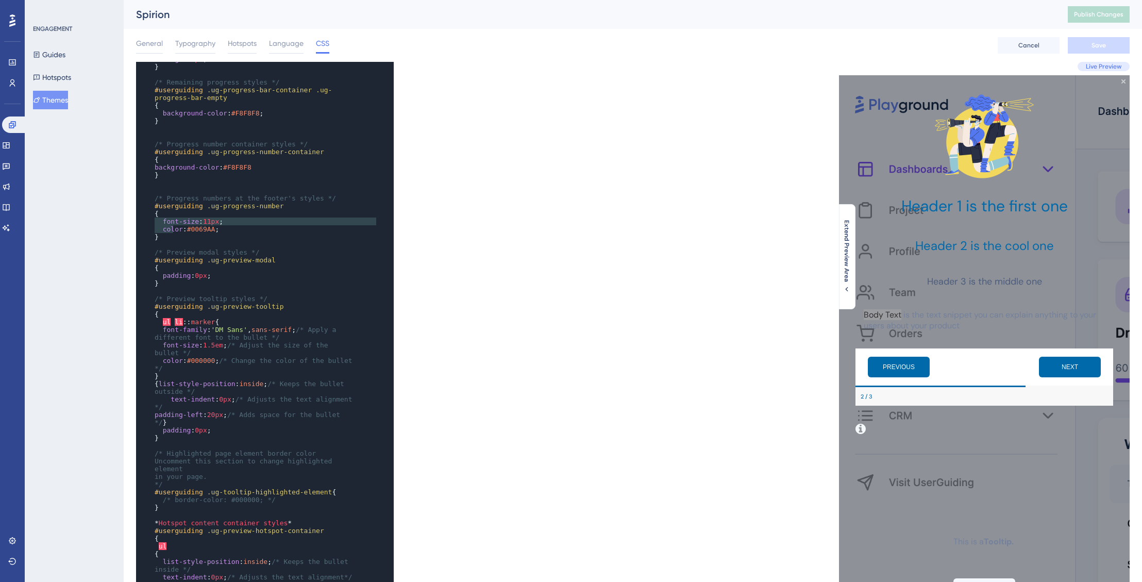
type textarea "{ font-size: 11px; color: #0069AA; }"
drag, startPoint x: 154, startPoint y: 222, endPoint x: 184, endPoint y: 246, distance: 37.8
click at [184, 246] on div "​ /* Only the selectors and attributes provided in this field are editable at t…" at bounding box center [255, 364] width 205 height 881
click at [187, 233] on span "color : #0069AA ;" at bounding box center [187, 229] width 64 height 8
click at [161, 318] on pre "{" at bounding box center [255, 314] width 205 height 8
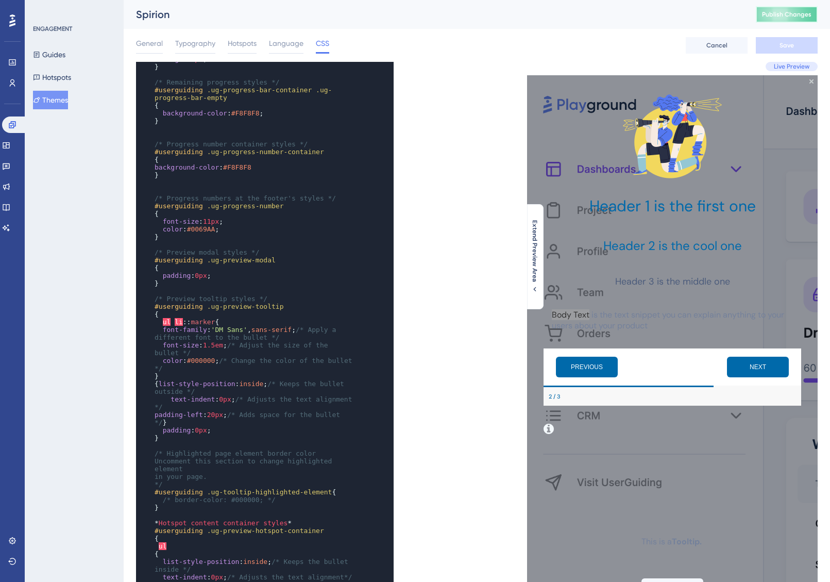
click at [780, 17] on span "Publish Changes" at bounding box center [786, 14] width 49 height 8
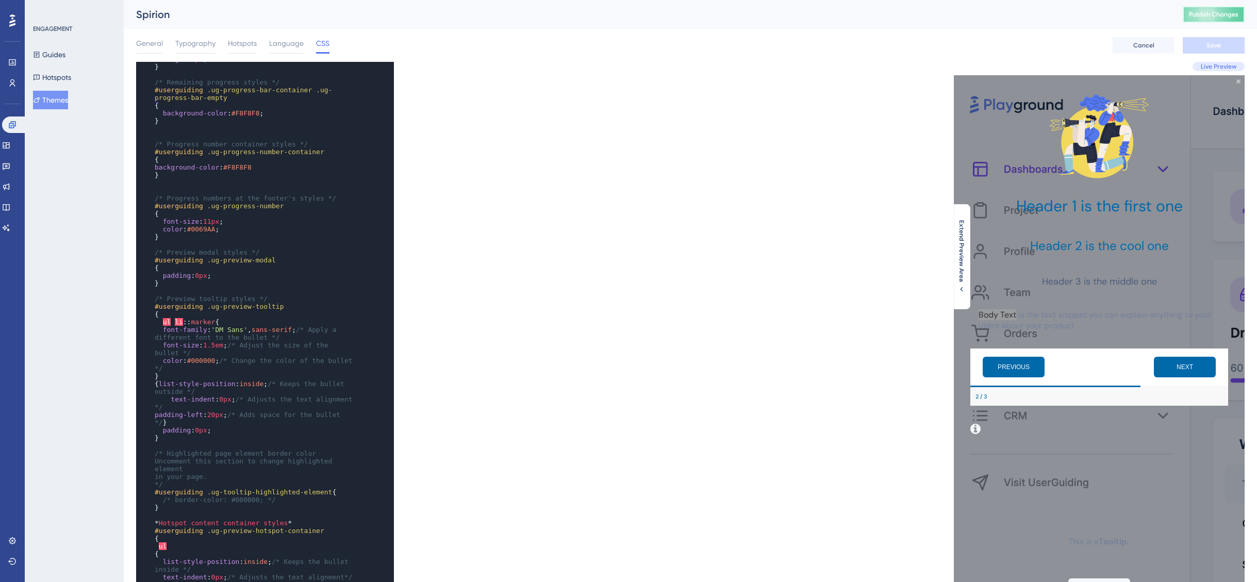
click at [1098, 15] on span "Publish Changes" at bounding box center [1213, 14] width 49 height 8
click at [1098, 10] on span "Publish Changes" at bounding box center [1213, 14] width 49 height 8
click at [1098, 18] on span "Publish Changes" at bounding box center [1213, 14] width 49 height 8
click at [1098, 7] on button "Publish Changes" at bounding box center [1214, 14] width 62 height 16
